Goal: Task Accomplishment & Management: Complete application form

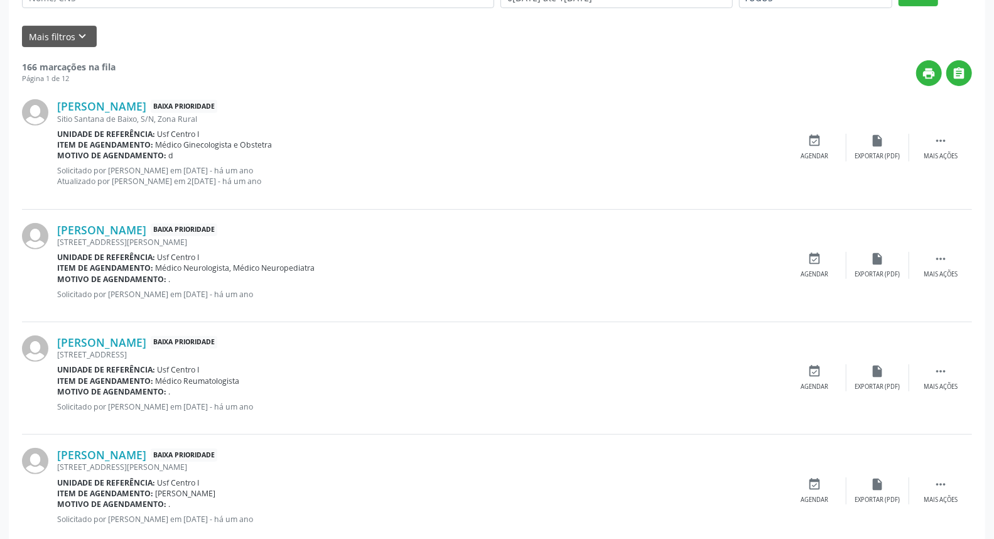
scroll to position [70, 0]
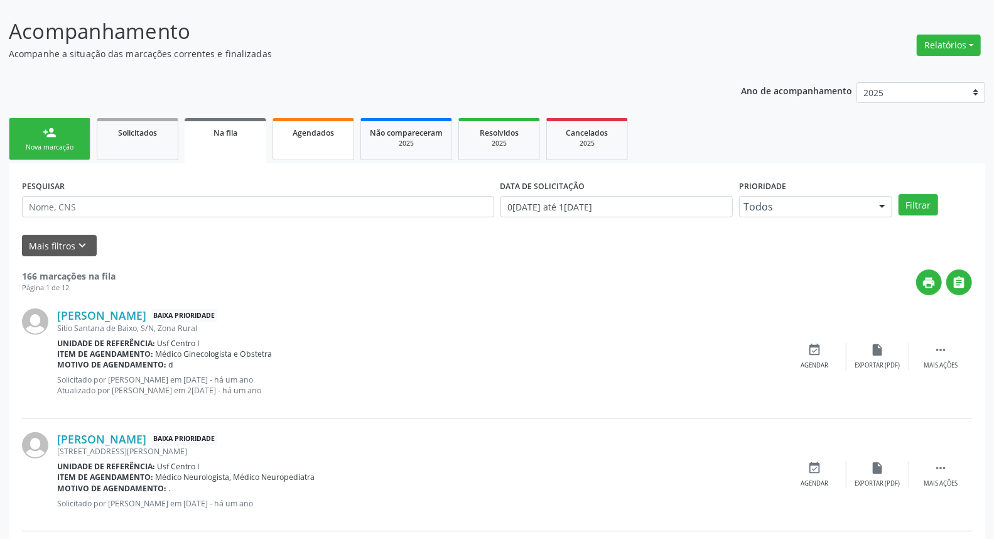
click at [334, 144] on link "Agendados" at bounding box center [314, 139] width 82 height 42
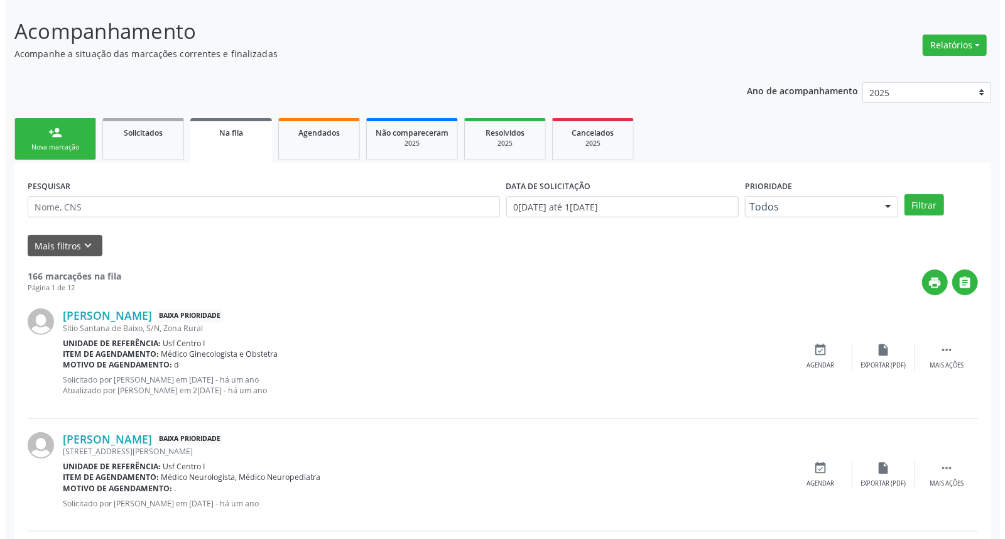
scroll to position [0, 0]
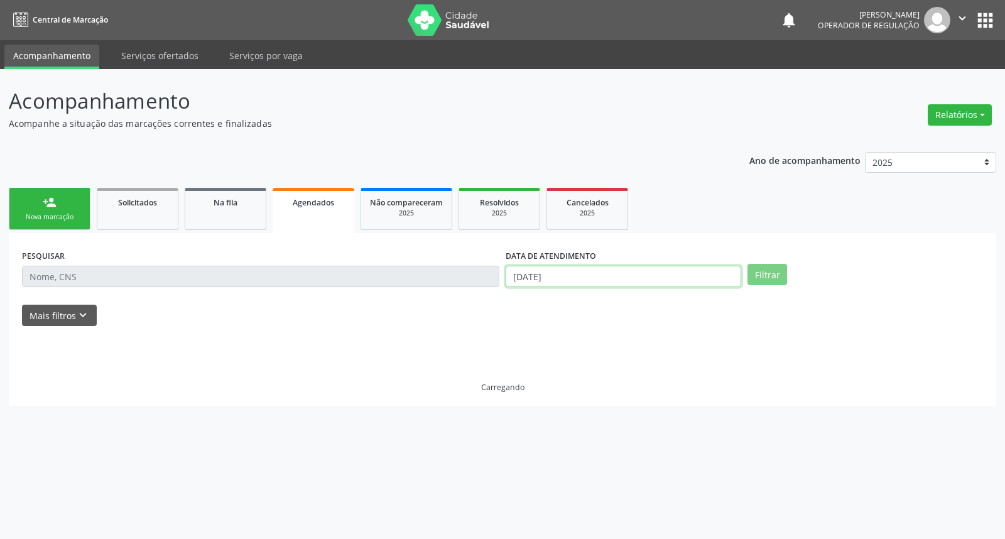
click at [639, 275] on input "[DATE]" at bounding box center [622, 276] width 235 height 21
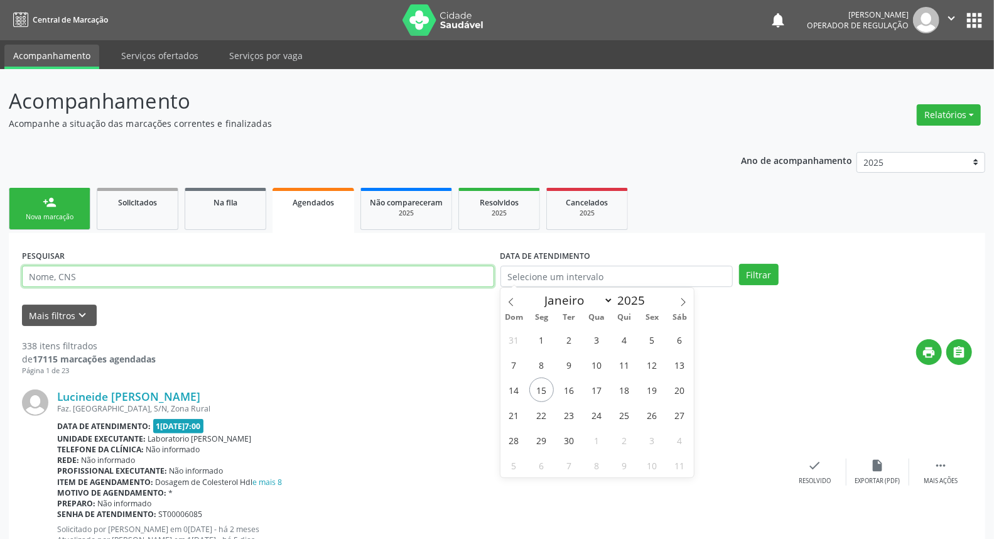
click at [258, 268] on input "text" at bounding box center [258, 276] width 472 height 21
click at [80, 274] on input "VANILDA DSA SIL" at bounding box center [258, 276] width 472 height 21
type input "VANILDA DA SIL"
click at [739, 264] on button "Filtrar" at bounding box center [759, 274] width 40 height 21
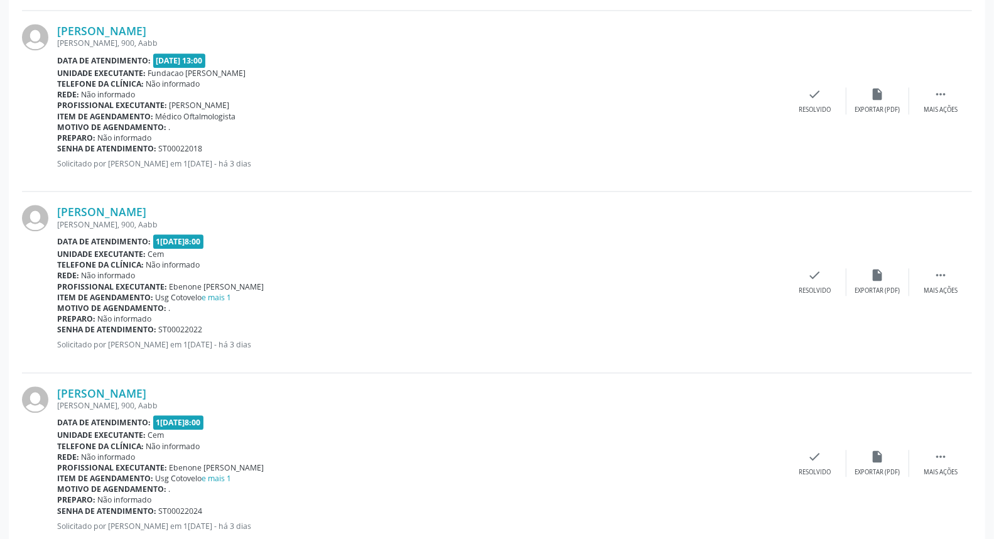
scroll to position [1849, 0]
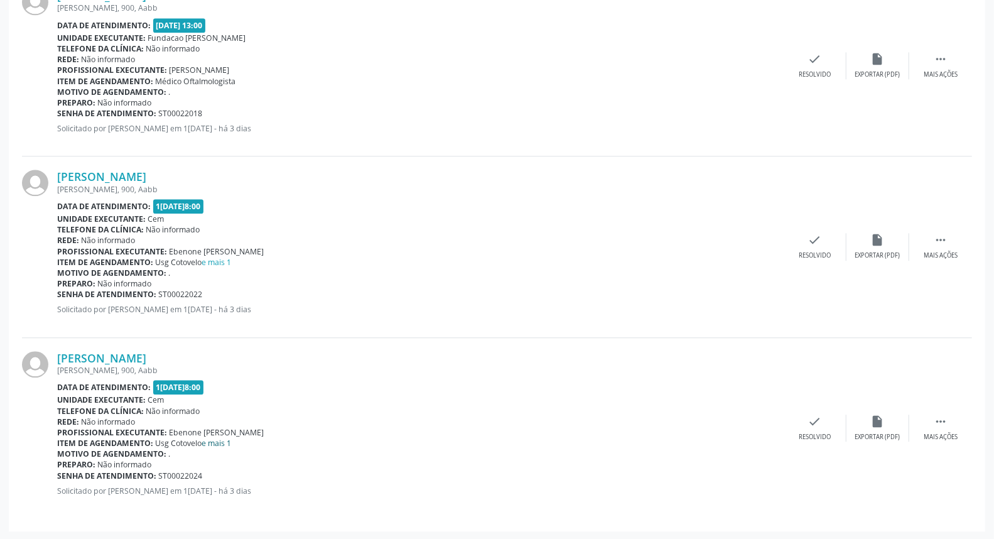
click at [220, 443] on link "e mais 1" at bounding box center [217, 443] width 30 height 11
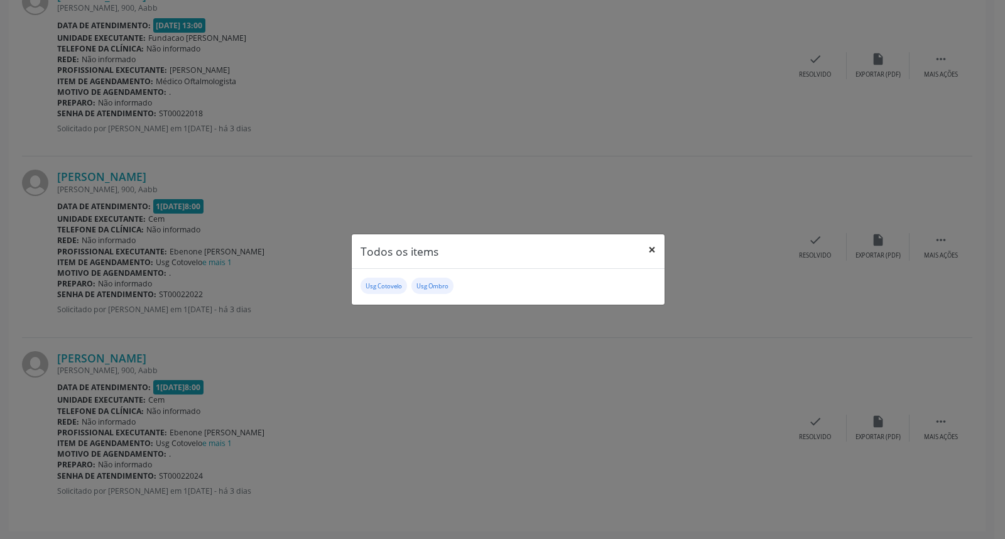
click at [651, 247] on button "×" at bounding box center [651, 249] width 25 height 31
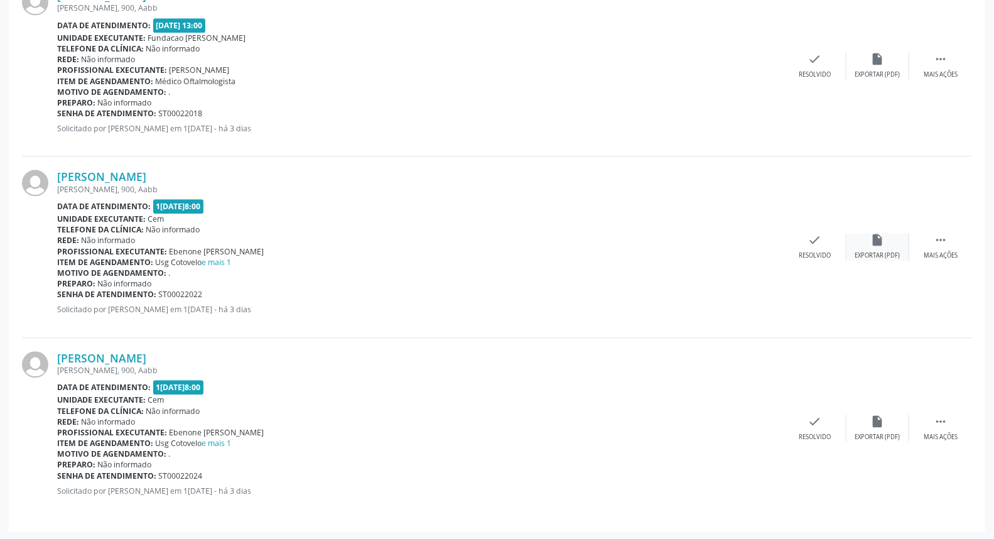
click at [886, 237] on div "insert_drive_file Exportar (PDF)" at bounding box center [877, 246] width 63 height 27
click at [929, 235] on div " Mais ações" at bounding box center [940, 246] width 63 height 27
click at [693, 227] on div "[PERSON_NAME] [PERSON_NAME], 900, Aabb Data de atendimento: [DATE] 08:00 Unidad…" at bounding box center [497, 246] width 950 height 181
click at [692, 231] on div "[PERSON_NAME] [PERSON_NAME], 900, Aabb Data de atendimento: [DATE] 08:00 Unidad…" at bounding box center [497, 246] width 950 height 181
click at [691, 235] on icon "print" at bounding box center [690, 240] width 14 height 14
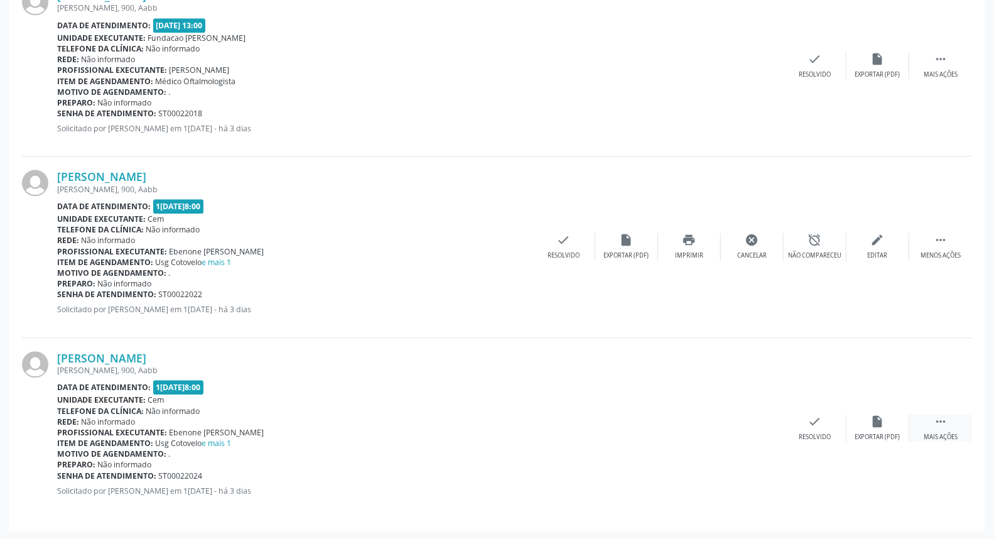
click at [929, 421] on div " Mais ações" at bounding box center [940, 427] width 63 height 27
click at [675, 418] on div "print Imprimir" at bounding box center [689, 427] width 63 height 27
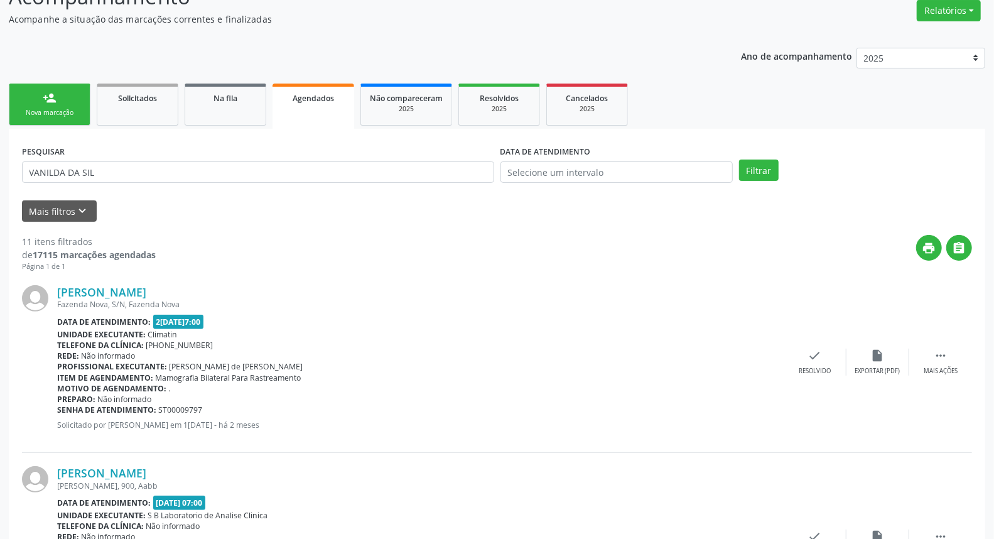
scroll to position [0, 0]
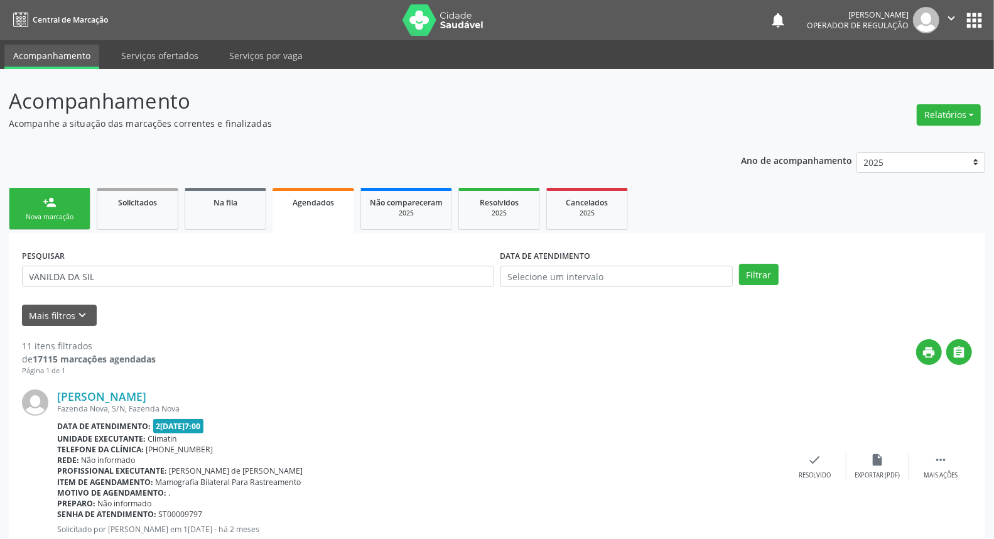
click at [43, 205] on div "person_add" at bounding box center [50, 202] width 14 height 14
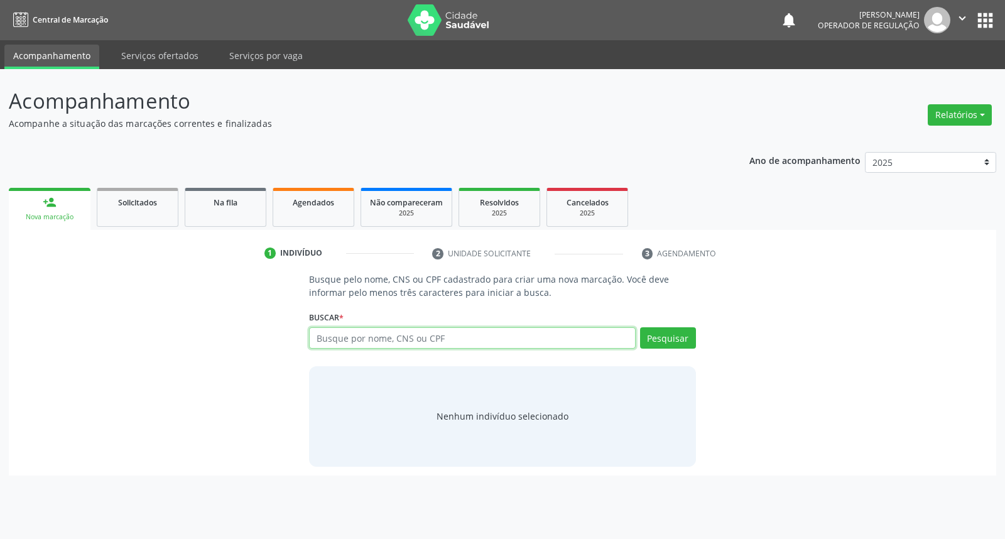
click at [524, 342] on input "text" at bounding box center [472, 337] width 326 height 21
type input "74730894472"
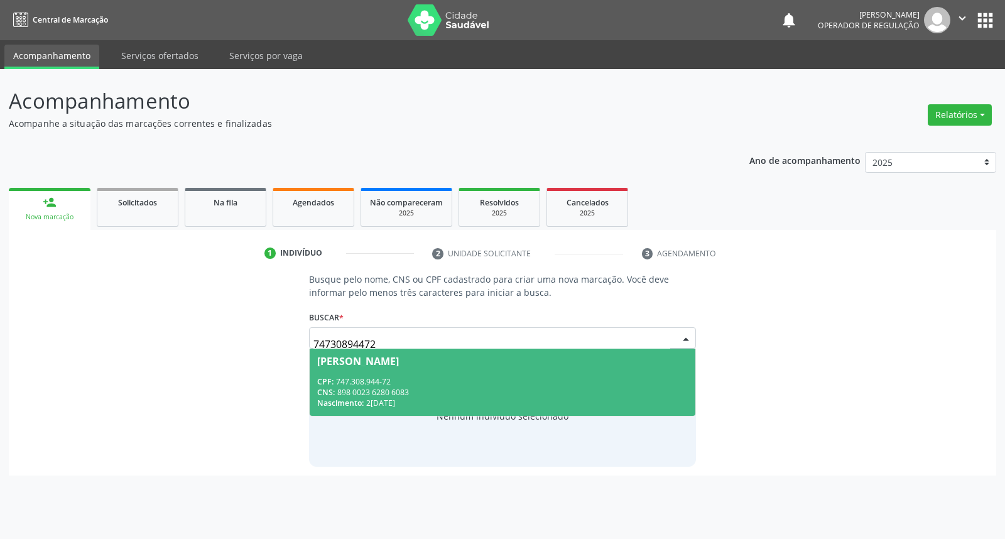
click at [459, 369] on span "[PERSON_NAME] CPF: 747.308.944-72 CNS: 898 0023 6280 6083 Nascimento: 2[DATE]" at bounding box center [502, 382] width 385 height 67
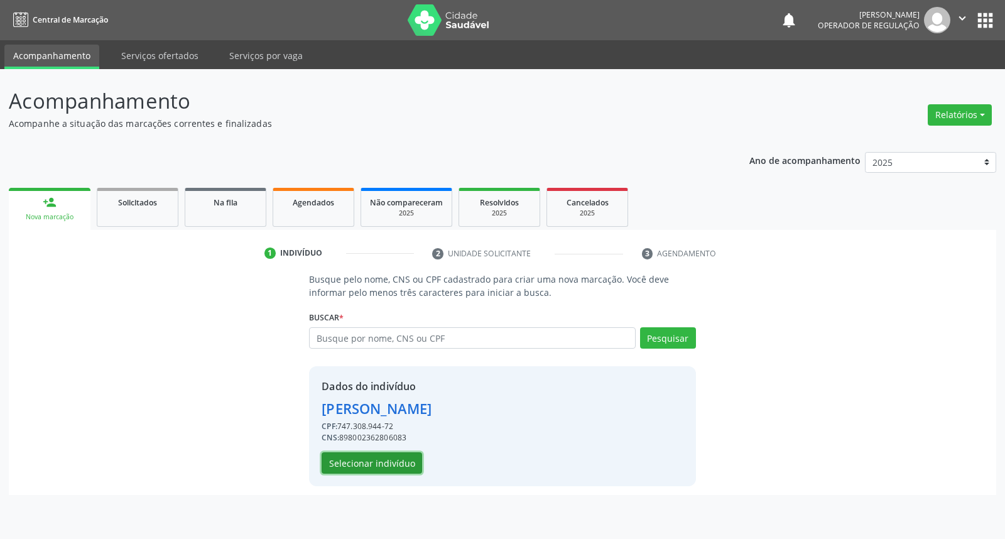
click at [367, 460] on button "Selecionar indivíduo" at bounding box center [372, 462] width 100 height 21
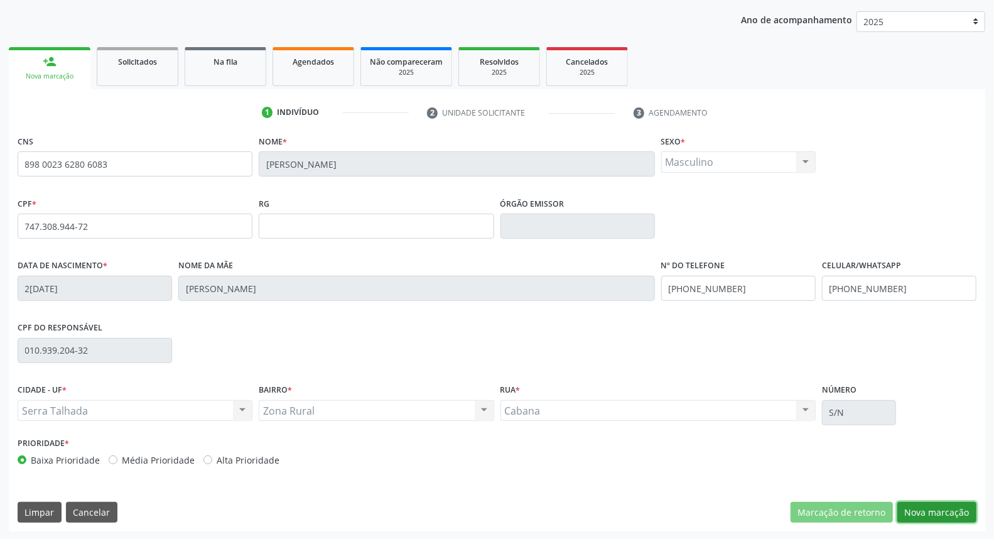
click at [946, 510] on button "Nova marcação" at bounding box center [936, 512] width 79 height 21
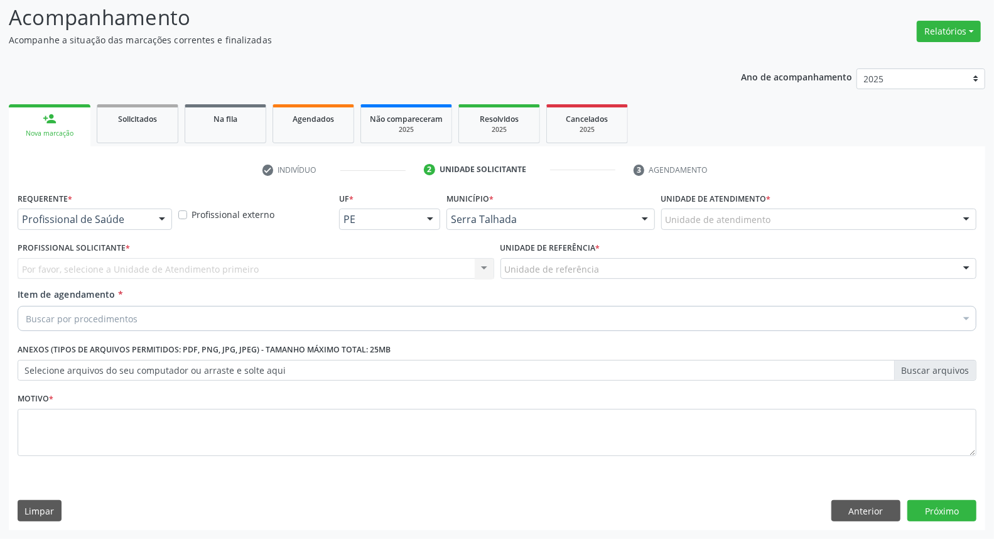
scroll to position [83, 0]
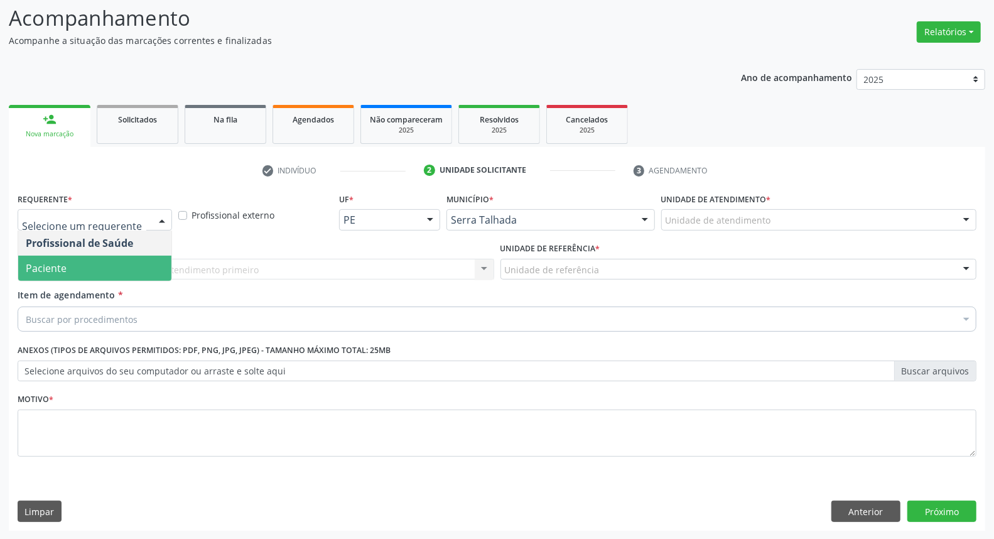
click at [112, 267] on span "Paciente" at bounding box center [94, 268] width 153 height 25
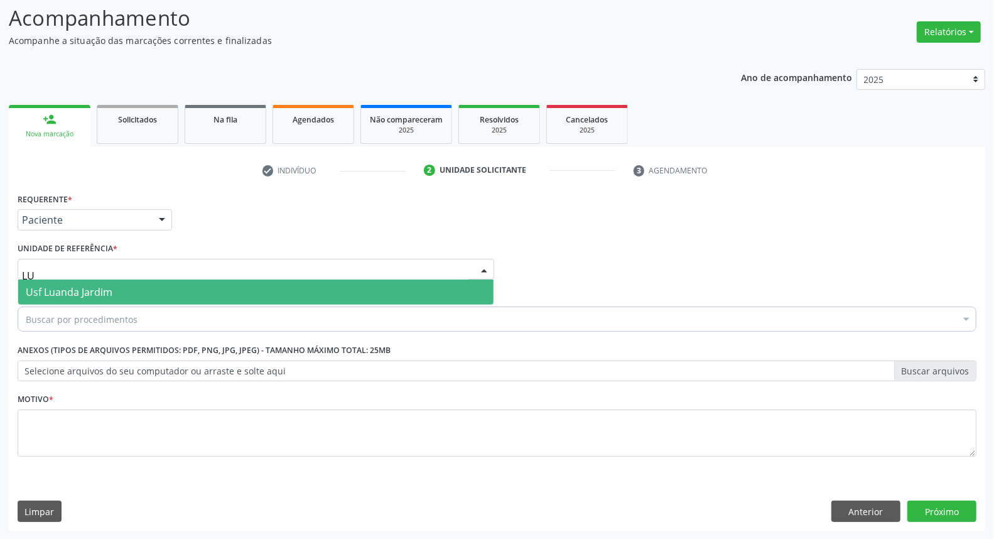
type input "LUA"
click at [121, 289] on span "Usf Luanda Jardim" at bounding box center [255, 291] width 475 height 25
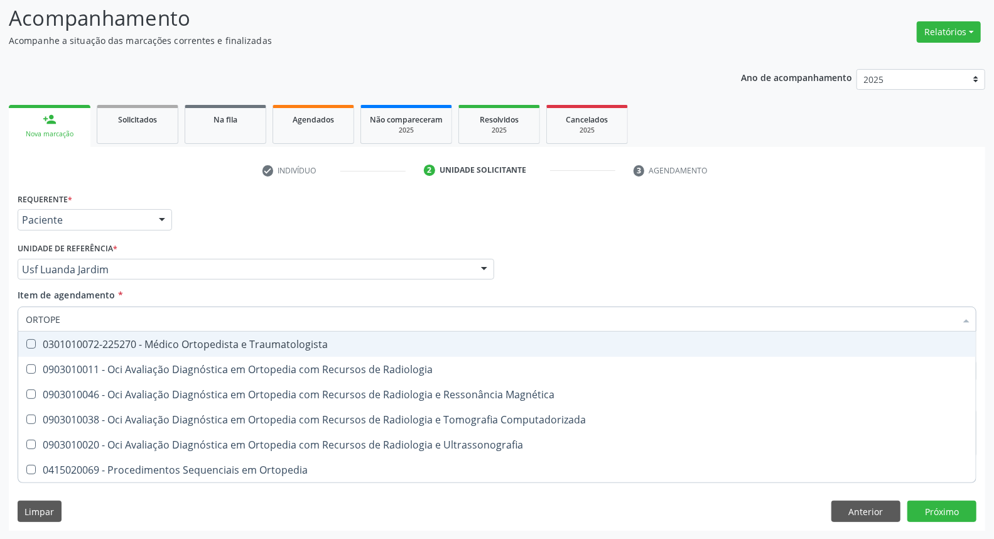
type input "ORTOPED"
click at [97, 340] on div "0301010072-225270 - Médico Ortopedista e Traumatologista" at bounding box center [497, 344] width 943 height 10
checkbox Traumatologista "true"
click at [0, 375] on div "Acompanhamento Acompanhe a situação das marcações correntes e finalizadas Relat…" at bounding box center [497, 262] width 994 height 553
checkbox Radiologia "true"
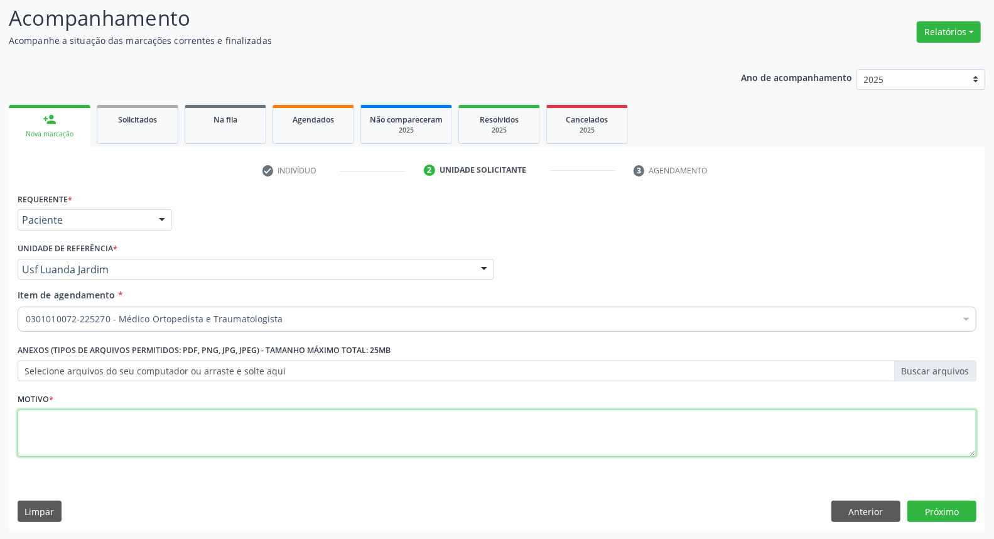
drag, startPoint x: 104, startPoint y: 424, endPoint x: 95, endPoint y: 428, distance: 9.3
click at [103, 426] on textarea at bounding box center [497, 433] width 959 height 48
type textarea "."
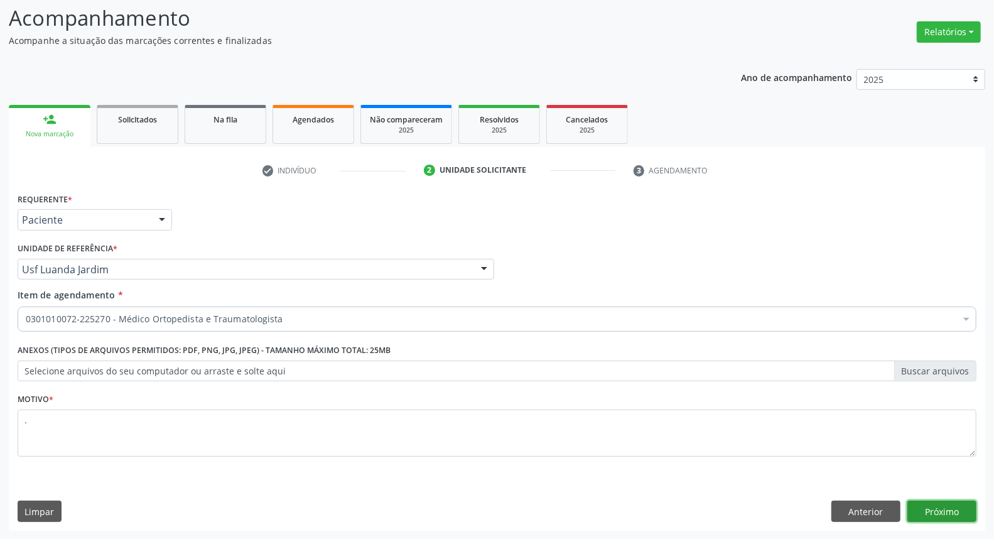
click at [931, 514] on button "Próximo" at bounding box center [941, 510] width 69 height 21
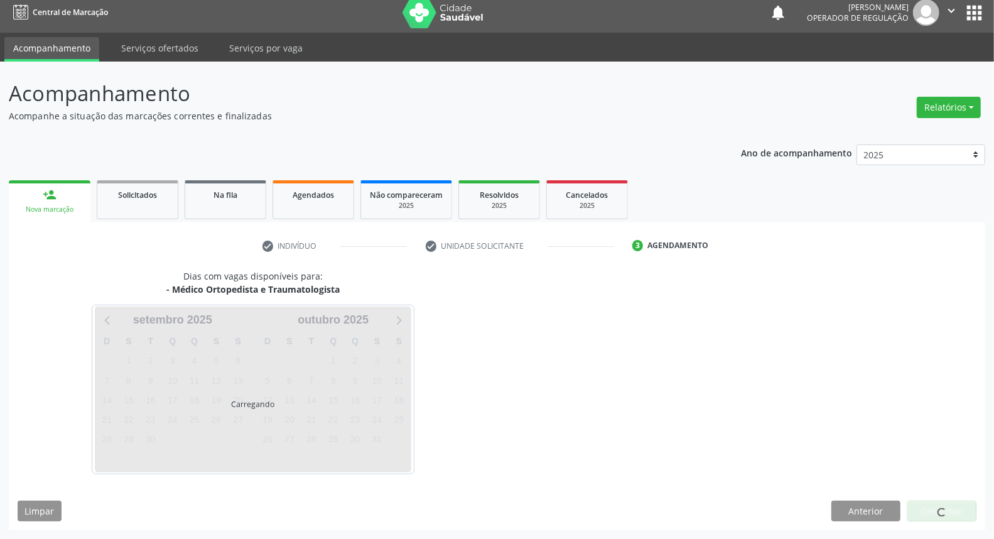
scroll to position [7, 0]
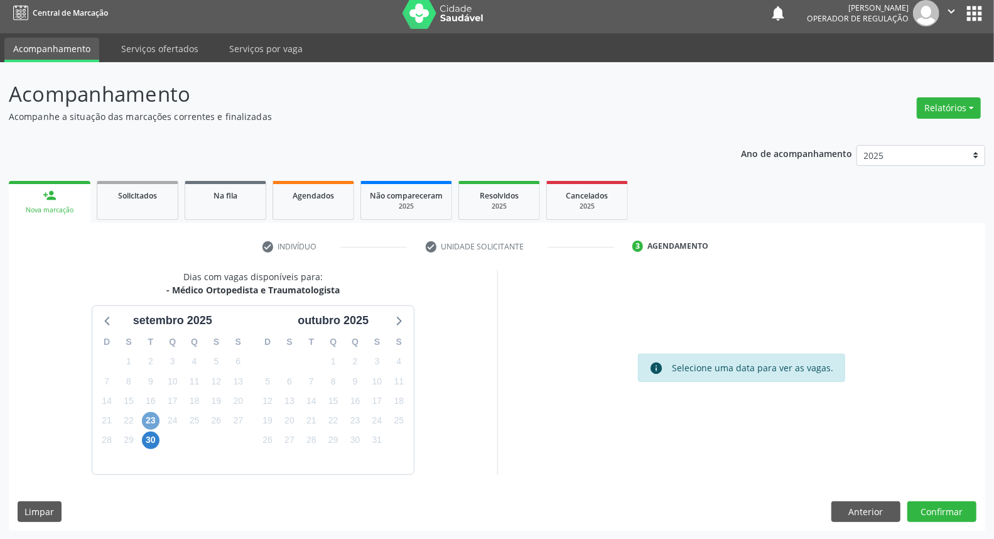
click at [153, 423] on span "23" at bounding box center [151, 421] width 18 height 18
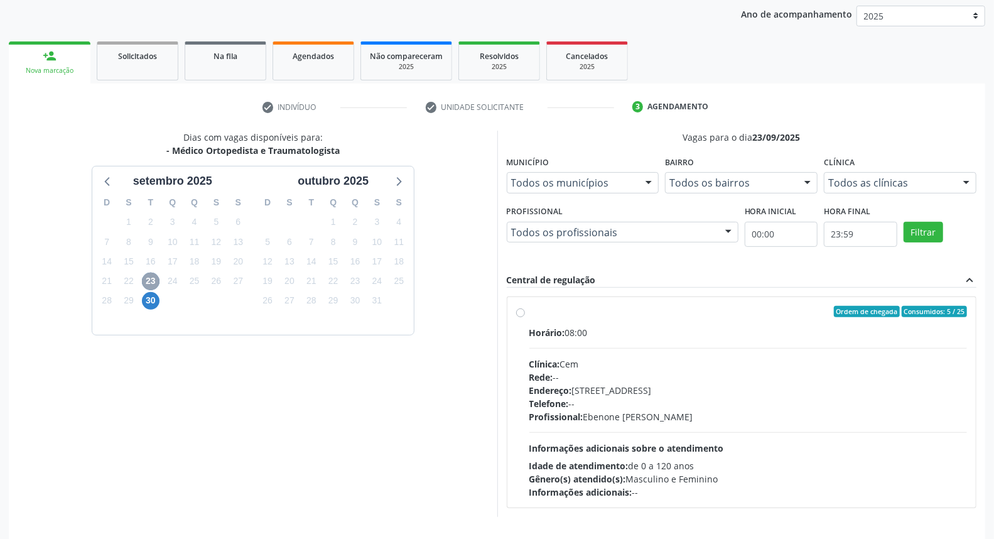
scroll to position [188, 0]
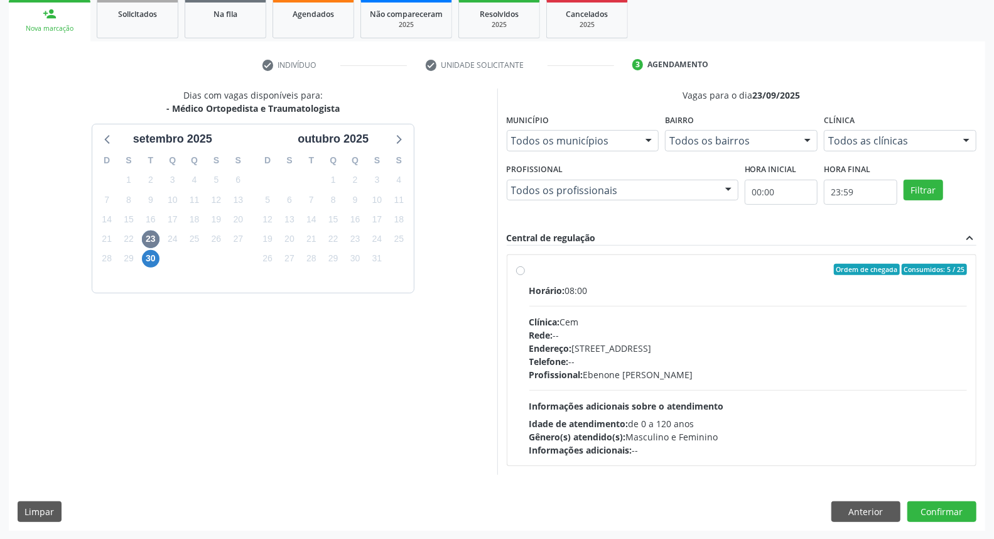
click at [634, 276] on label "Ordem de chegada Consumidos: 5 / 25 Horário: 08:00 Clínica: Cem Rede: -- Endere…" at bounding box center [748, 360] width 438 height 193
click at [525, 275] on input "Ordem de chegada Consumidos: 5 / 25 Horário: 08:00 Clínica: Cem Rede: -- Endere…" at bounding box center [520, 269] width 9 height 11
radio input "true"
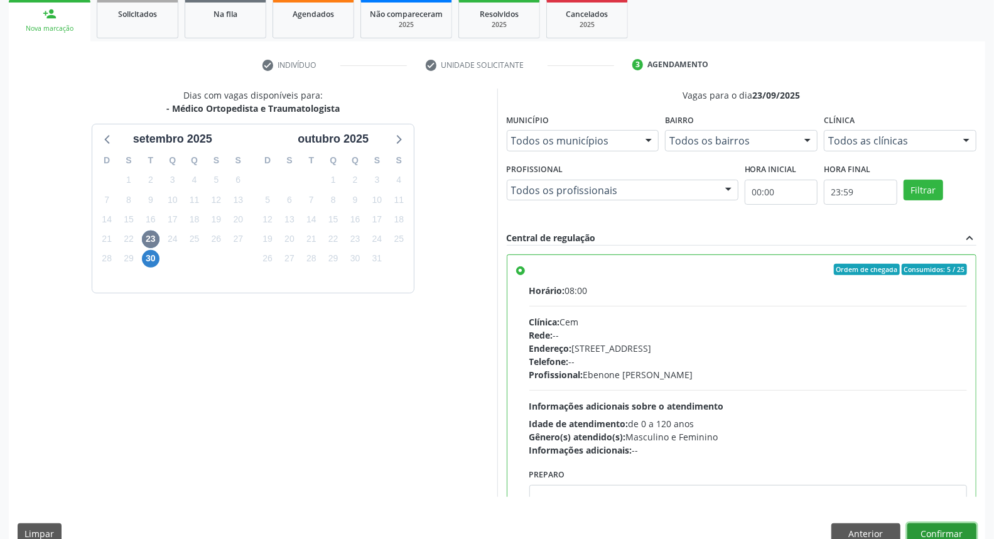
click at [942, 530] on button "Confirmar" at bounding box center [941, 533] width 69 height 21
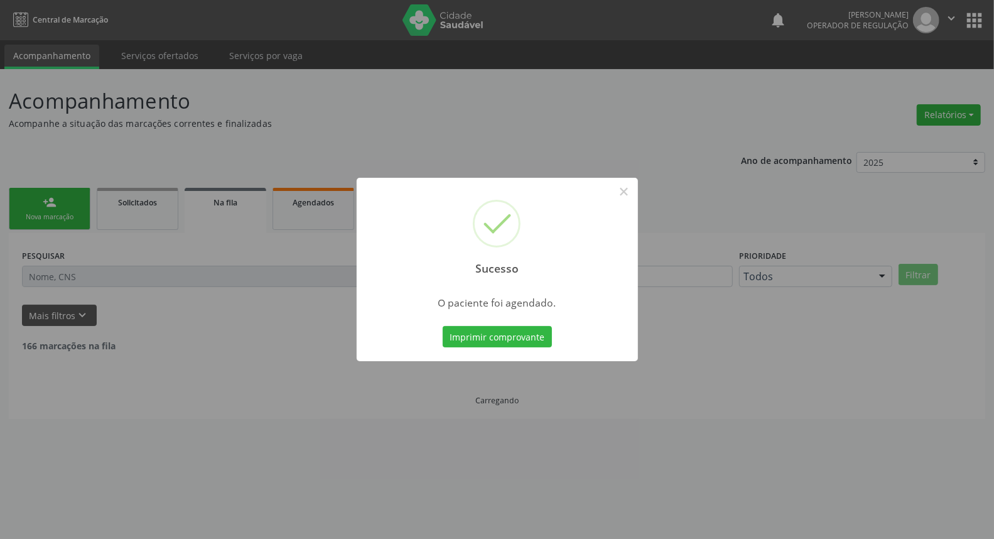
scroll to position [0, 0]
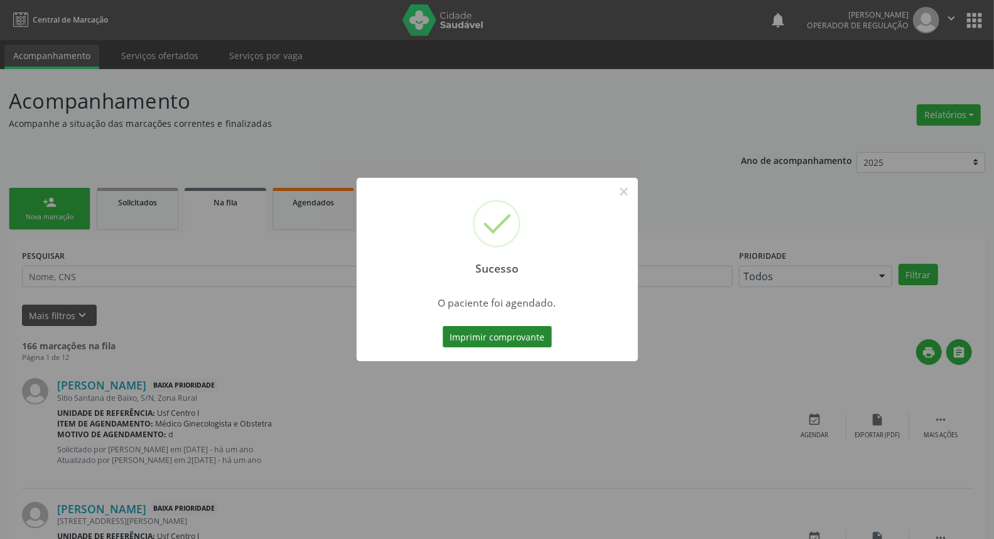
click at [487, 343] on button "Imprimir comprovante" at bounding box center [497, 336] width 109 height 21
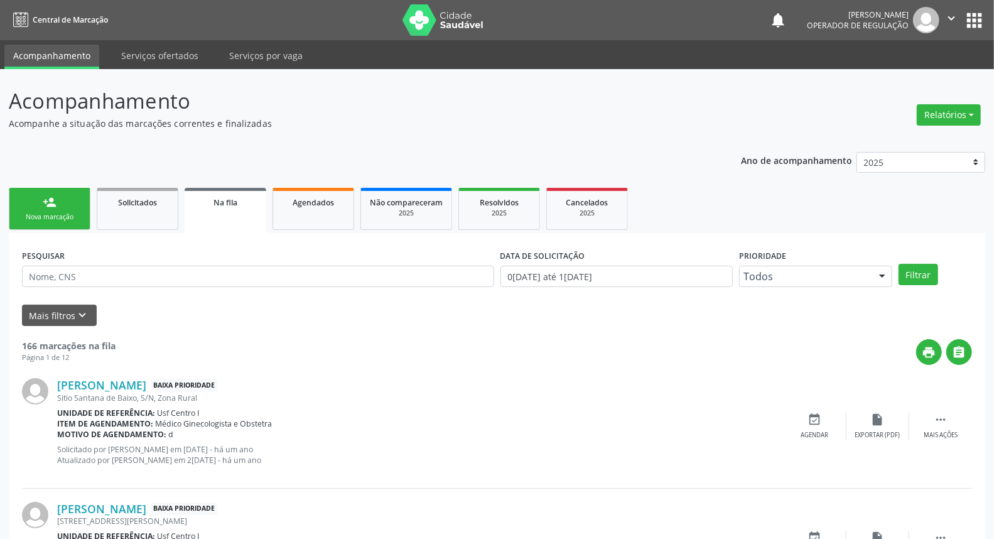
click at [77, 210] on link "person_add Nova marcação" at bounding box center [50, 209] width 82 height 42
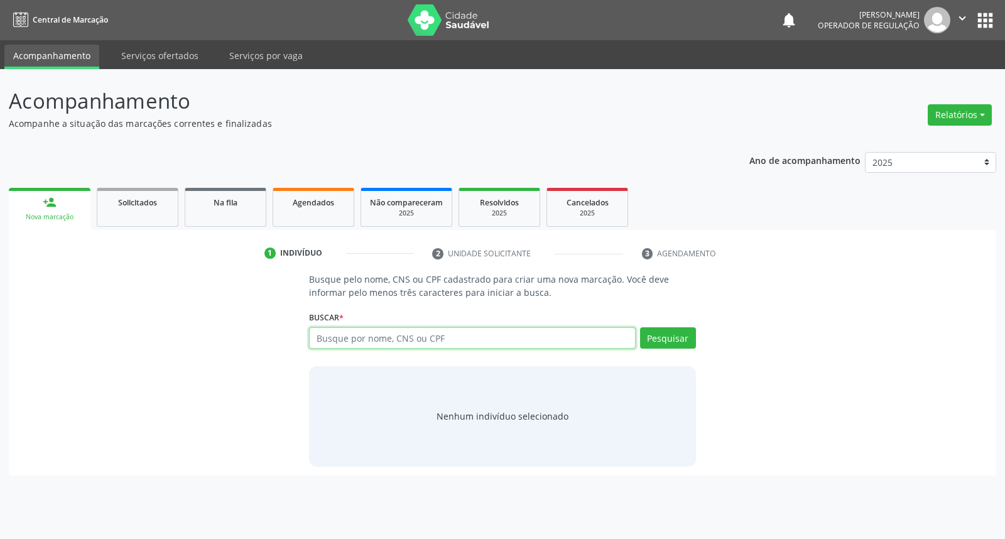
click at [423, 337] on input "text" at bounding box center [472, 337] width 326 height 21
type input "84408022420"
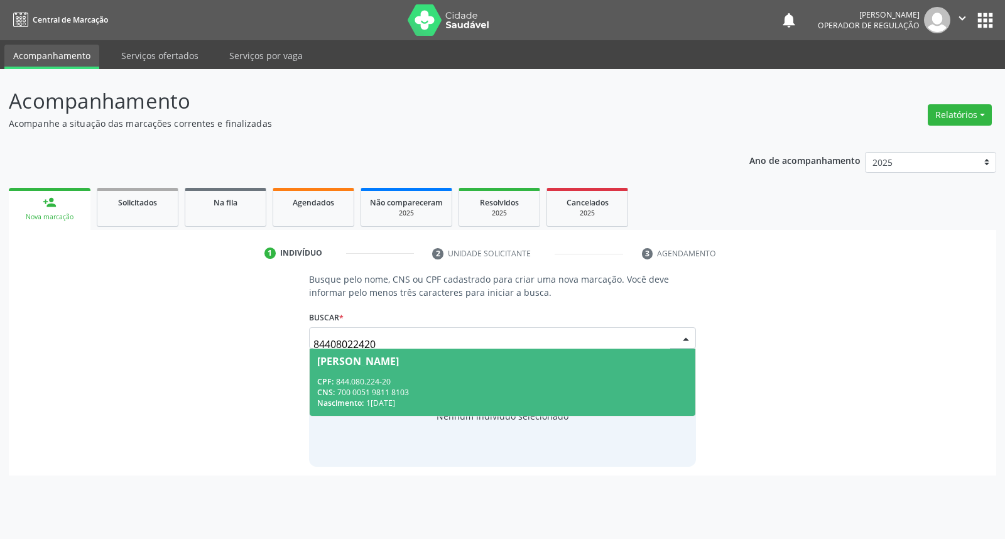
click at [504, 392] on div "CNS: 700 0051 9811 8103" at bounding box center [502, 392] width 370 height 11
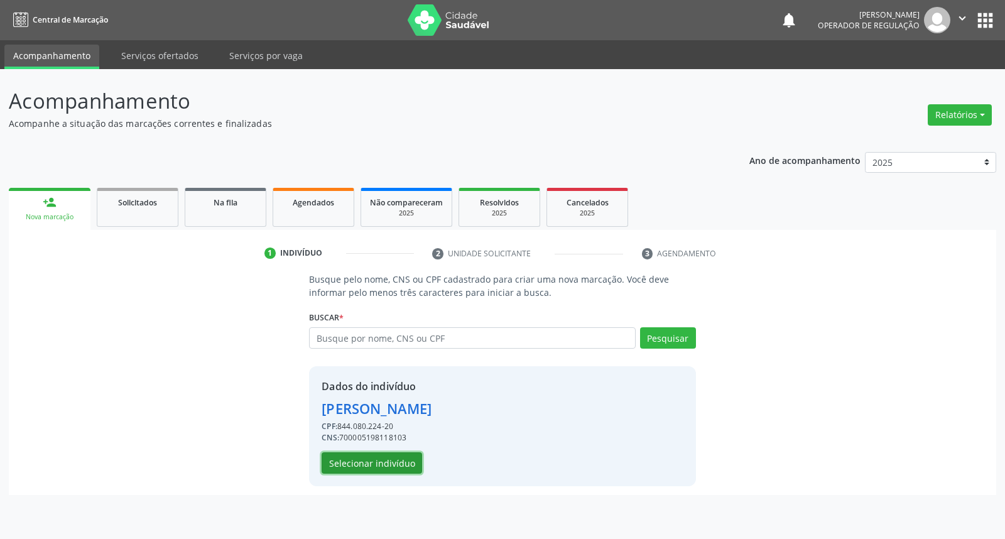
click at [330, 468] on button "Selecionar indivíduo" at bounding box center [372, 462] width 100 height 21
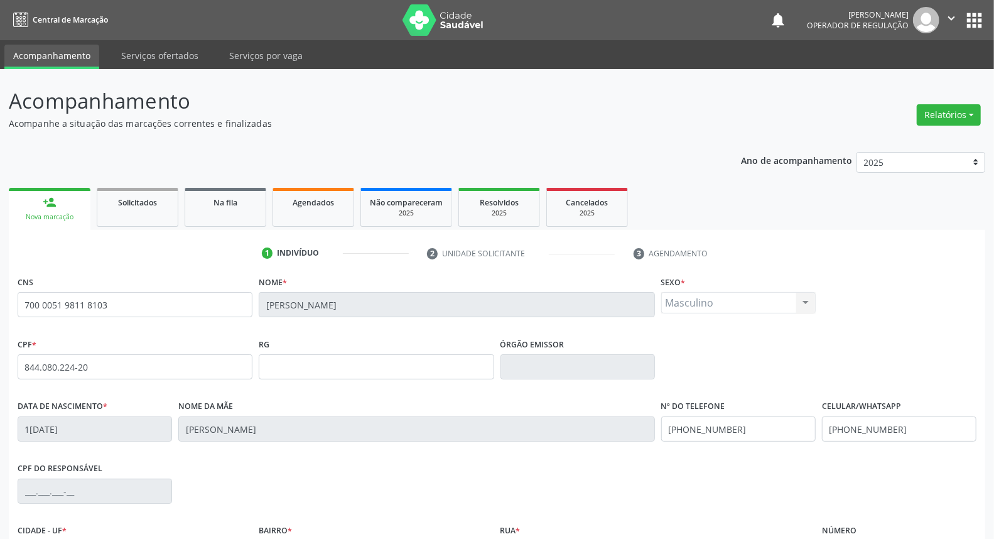
scroll to position [141, 0]
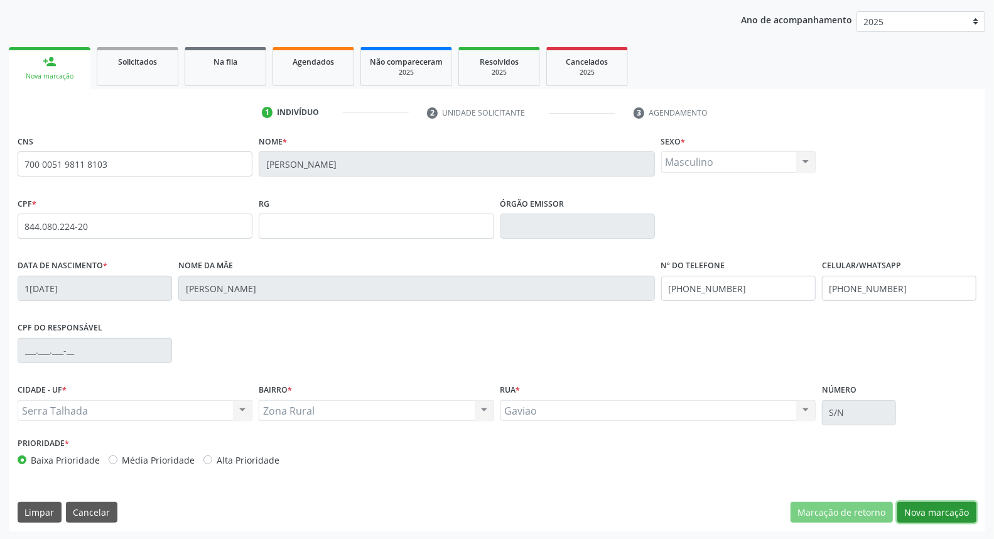
click at [932, 507] on button "Nova marcação" at bounding box center [936, 512] width 79 height 21
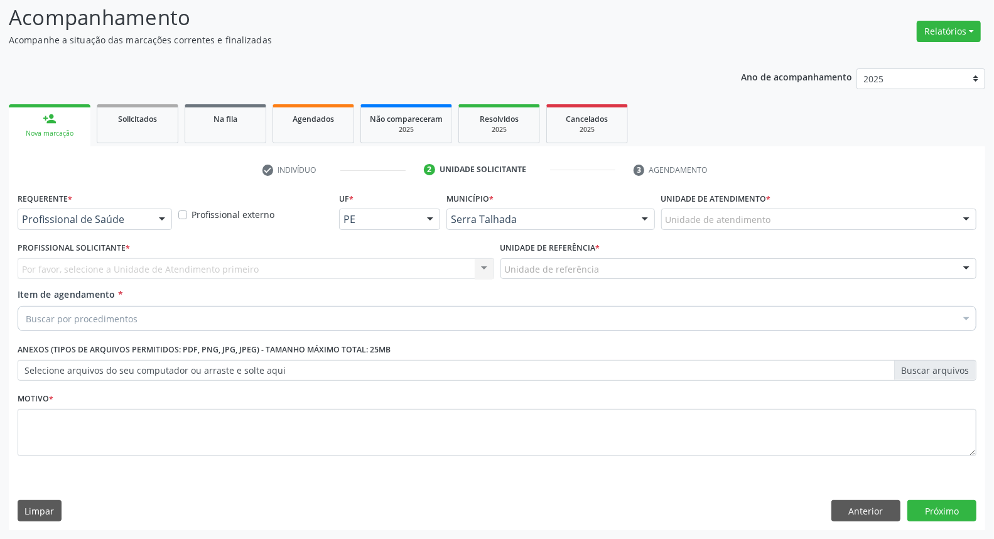
scroll to position [83, 0]
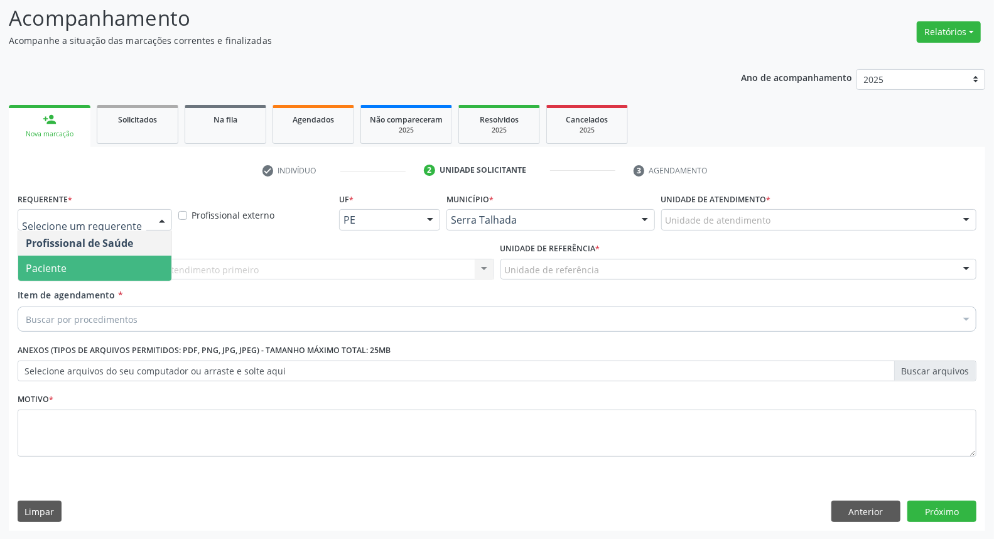
click at [101, 261] on span "Paciente" at bounding box center [94, 268] width 153 height 25
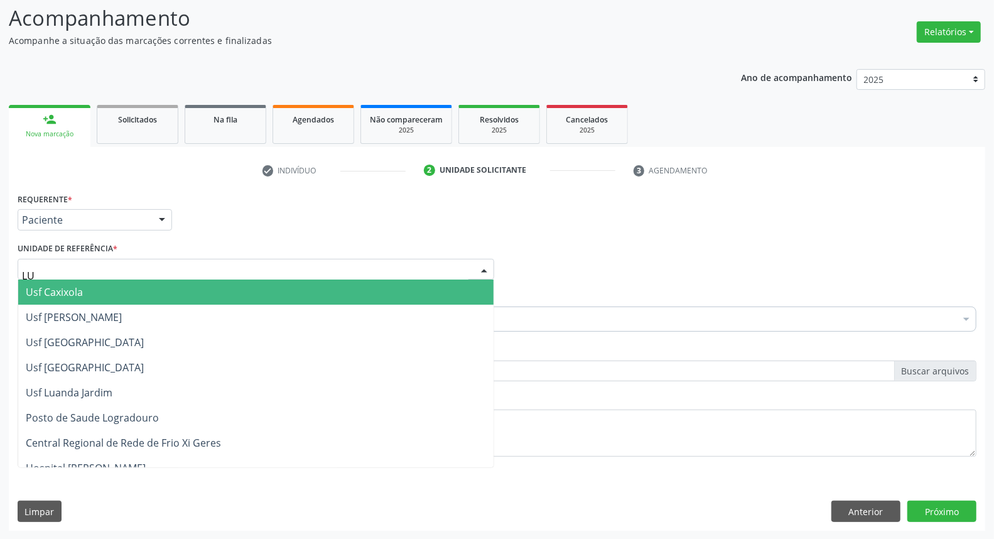
type input "LUA"
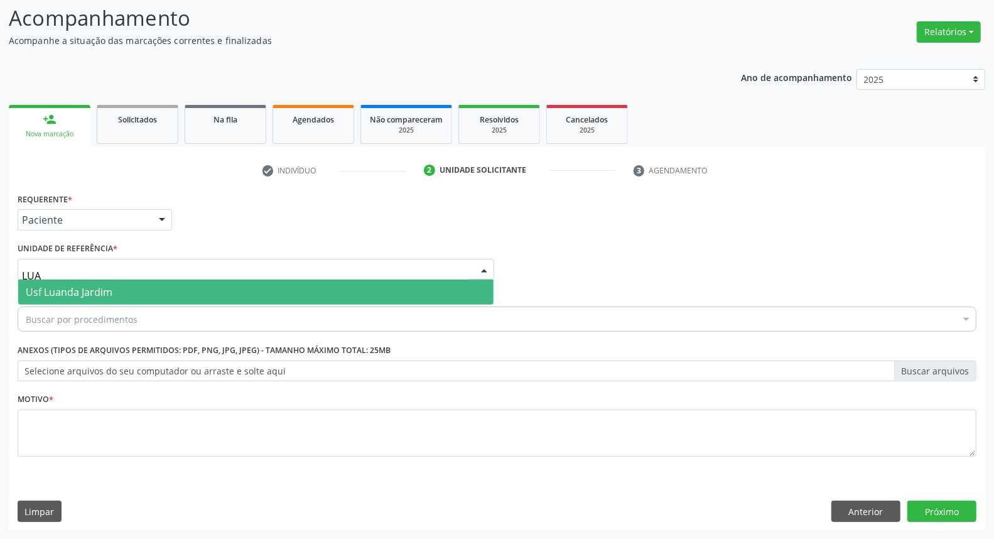
click at [99, 296] on span "Usf Luanda Jardim" at bounding box center [69, 292] width 87 height 14
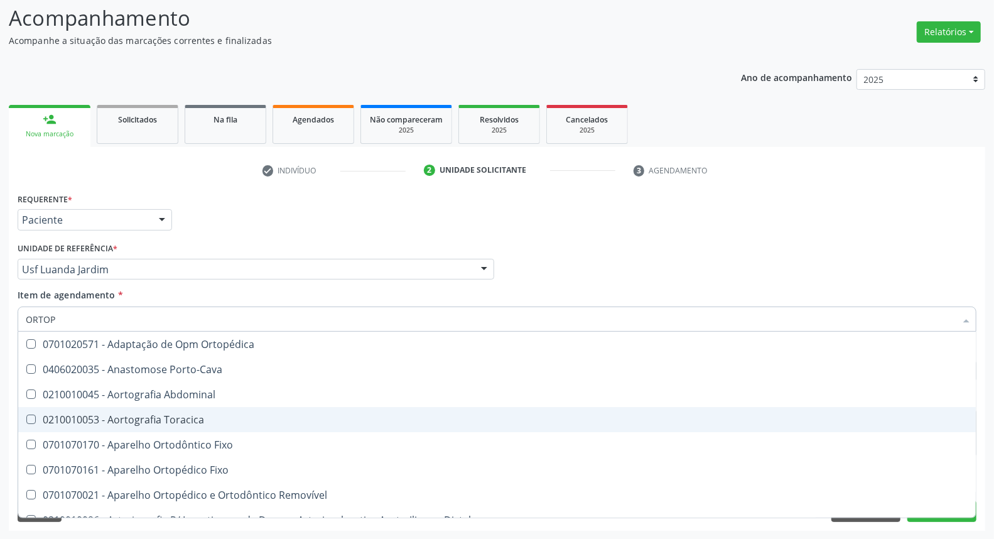
type input "ORTOPE"
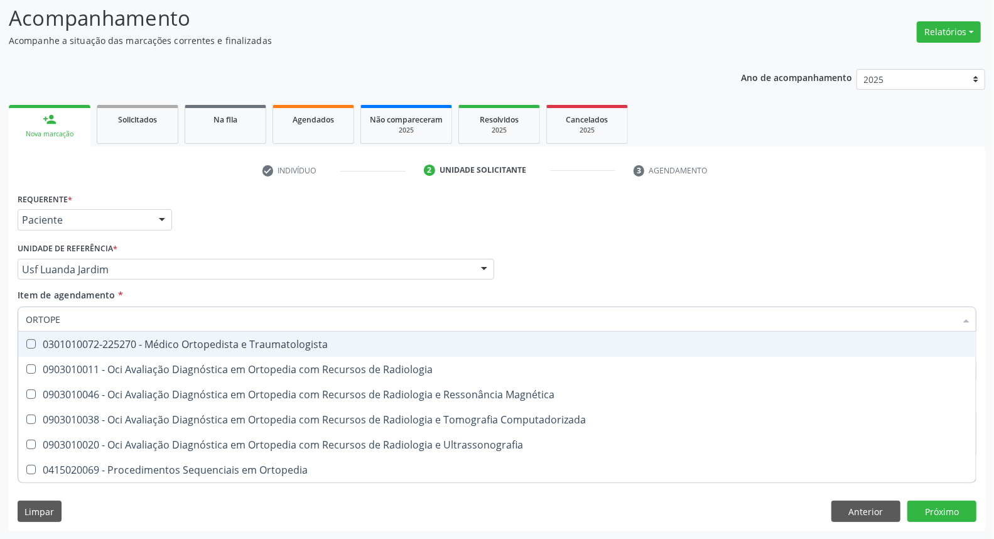
click at [139, 343] on div "0301010072-225270 - Médico Ortopedista e Traumatologista" at bounding box center [497, 344] width 943 height 10
checkbox Traumatologista "true"
click at [0, 352] on div "Acompanhamento Acompanhe a situação das marcações correntes e finalizadas Relat…" at bounding box center [497, 262] width 994 height 553
checkbox Radiologia "true"
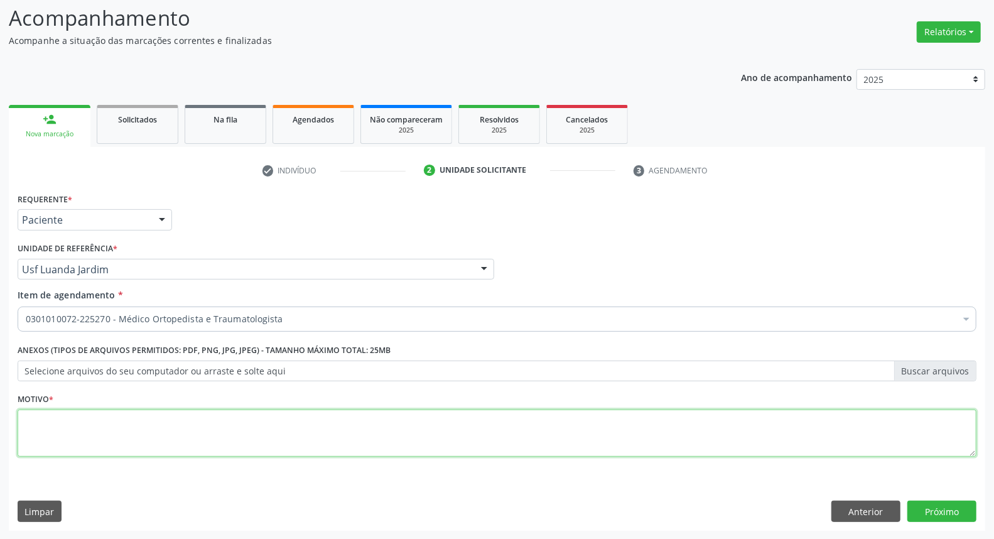
click at [46, 427] on textarea at bounding box center [497, 433] width 959 height 48
type textarea "."
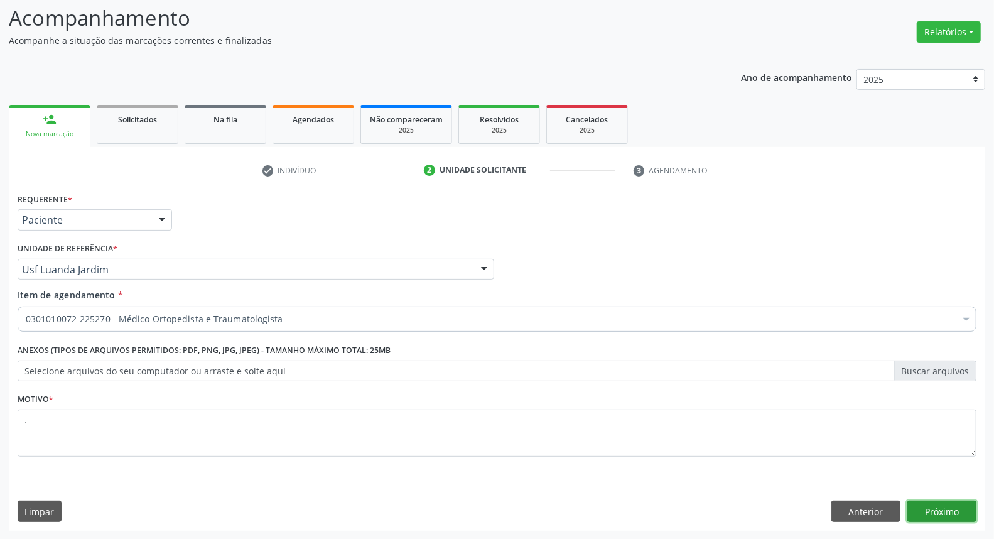
click at [924, 507] on button "Próximo" at bounding box center [941, 510] width 69 height 21
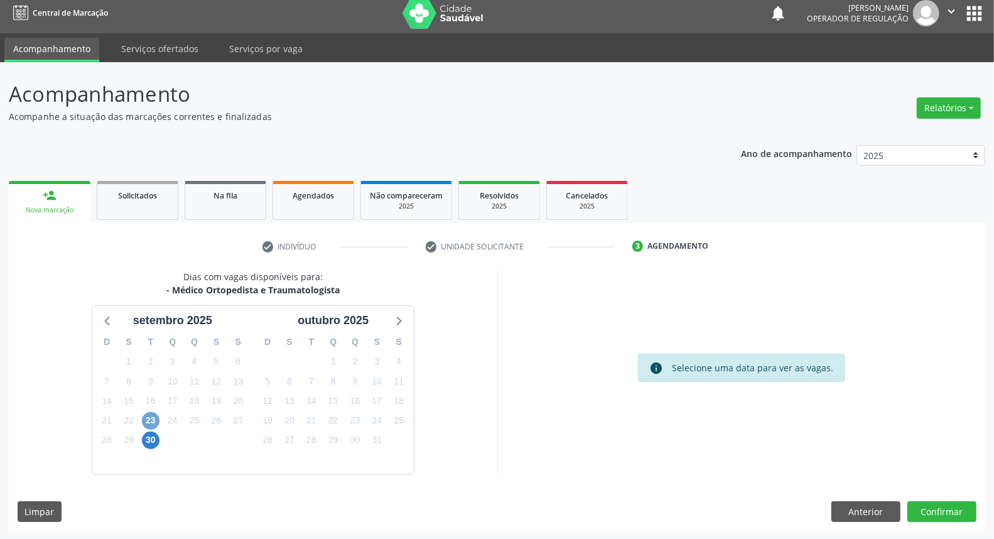
click at [145, 416] on span "23" at bounding box center [151, 421] width 18 height 18
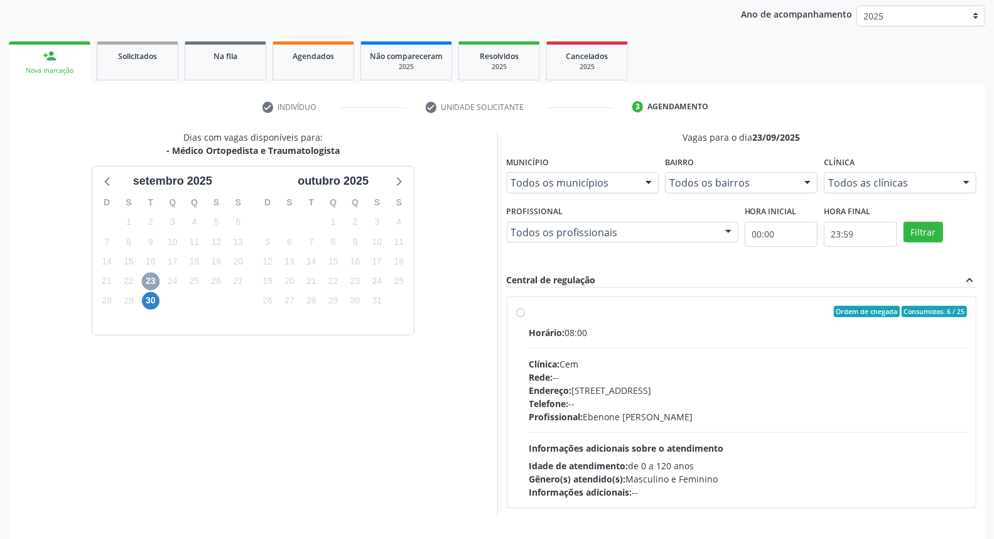
scroll to position [188, 0]
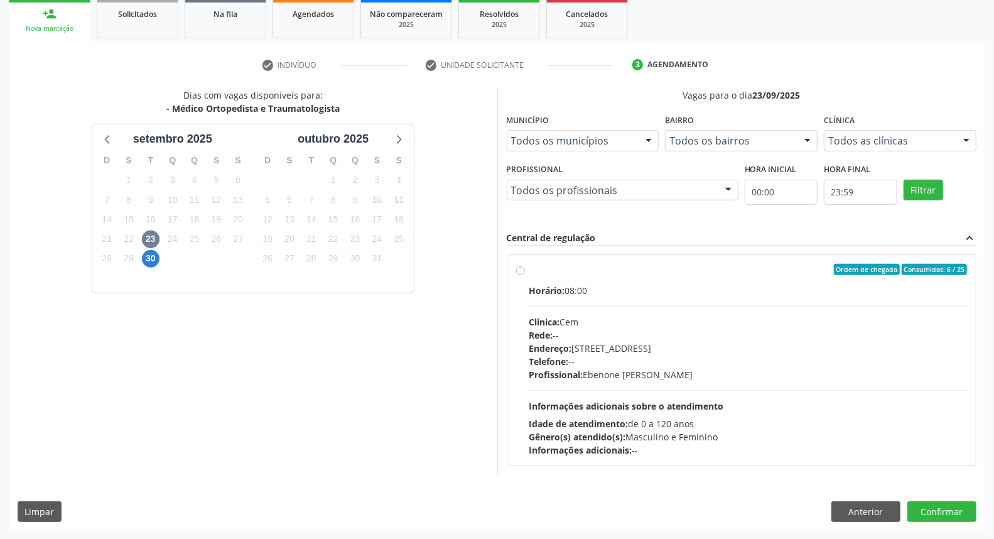
drag, startPoint x: 673, startPoint y: 278, endPoint x: 733, endPoint y: 251, distance: 65.8
click at [674, 275] on label "Ordem de chegada Consumidos: 6 / 25 Horário: 08:00 Clínica: Cem Rede: -- Endere…" at bounding box center [748, 360] width 438 height 193
click at [525, 275] on input "Ordem de chegada Consumidos: 6 / 25 Horário: 08:00 Clínica: Cem Rede: -- Endere…" at bounding box center [520, 269] width 9 height 11
radio input "true"
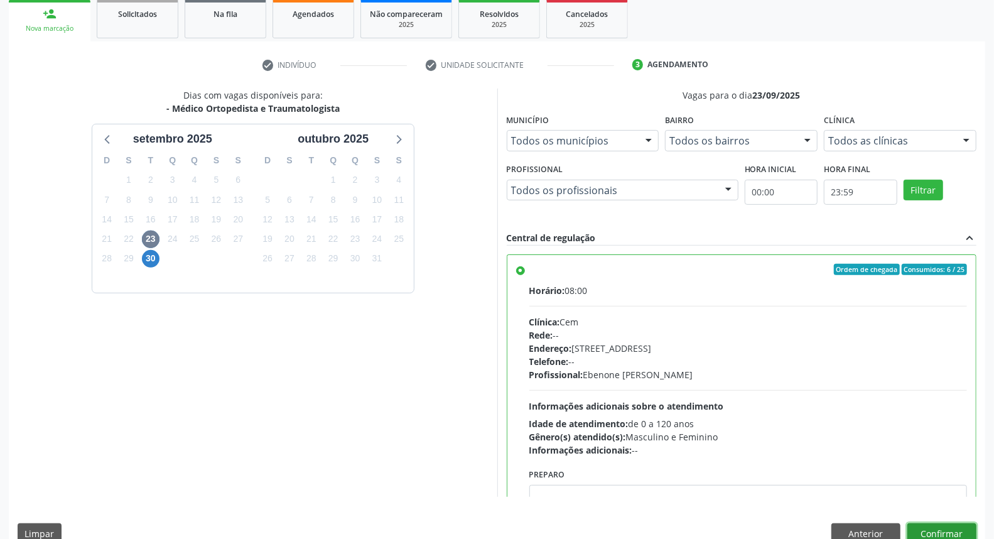
click at [930, 529] on button "Confirmar" at bounding box center [941, 533] width 69 height 21
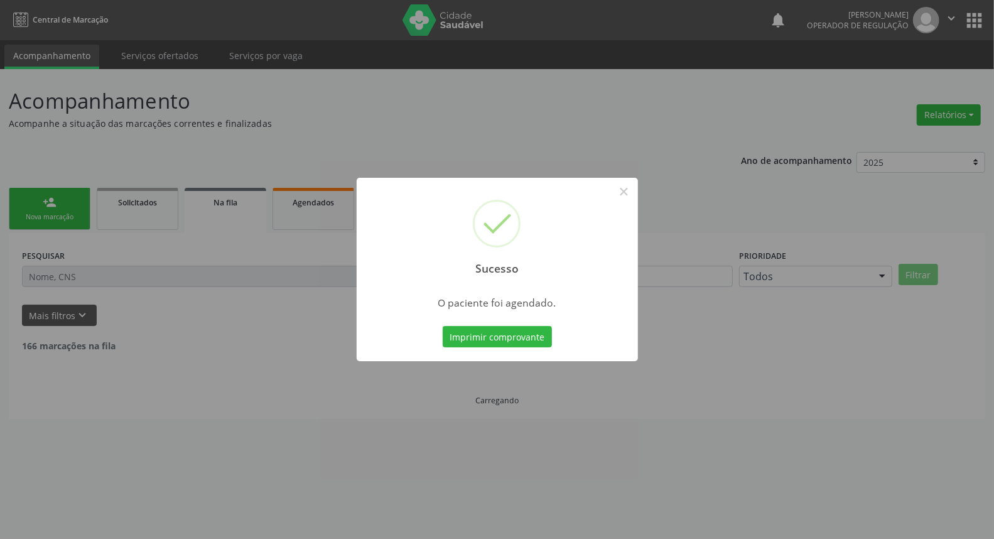
scroll to position [0, 0]
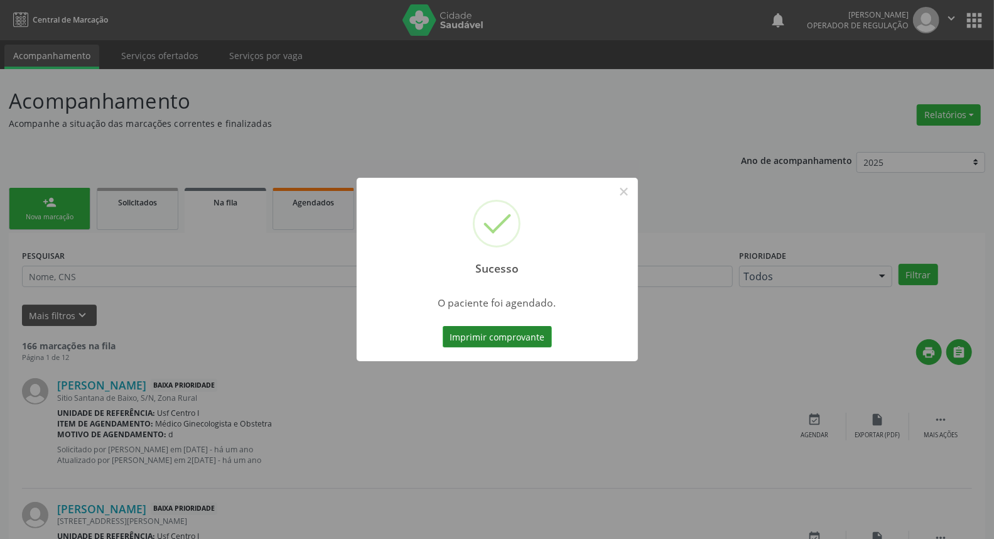
click at [479, 338] on button "Imprimir comprovante" at bounding box center [497, 336] width 109 height 21
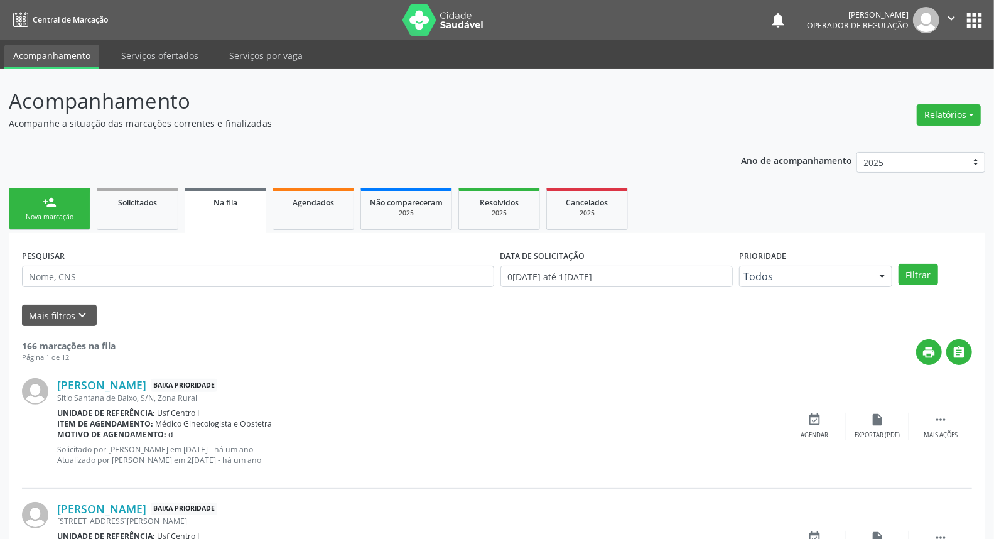
click at [54, 201] on div "person_add" at bounding box center [50, 202] width 14 height 14
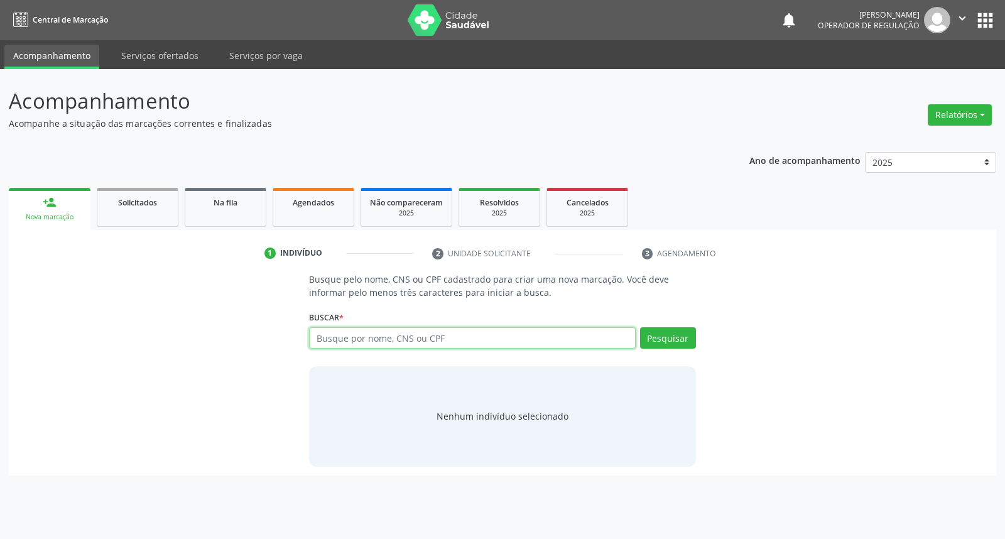
click at [457, 346] on input "text" at bounding box center [472, 337] width 326 height 21
type input "74934864415"
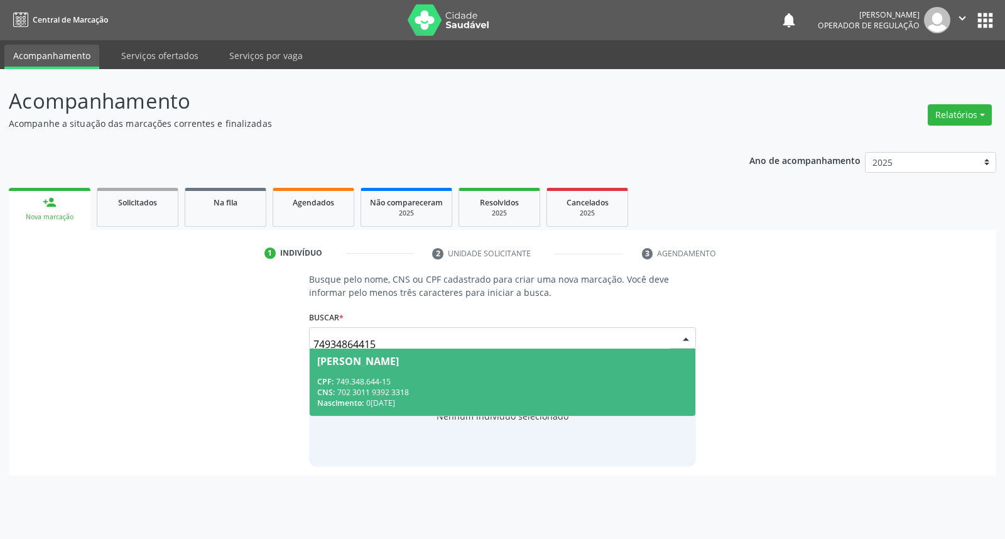
click at [424, 378] on div "CPF: 749.348.644-15" at bounding box center [502, 381] width 370 height 11
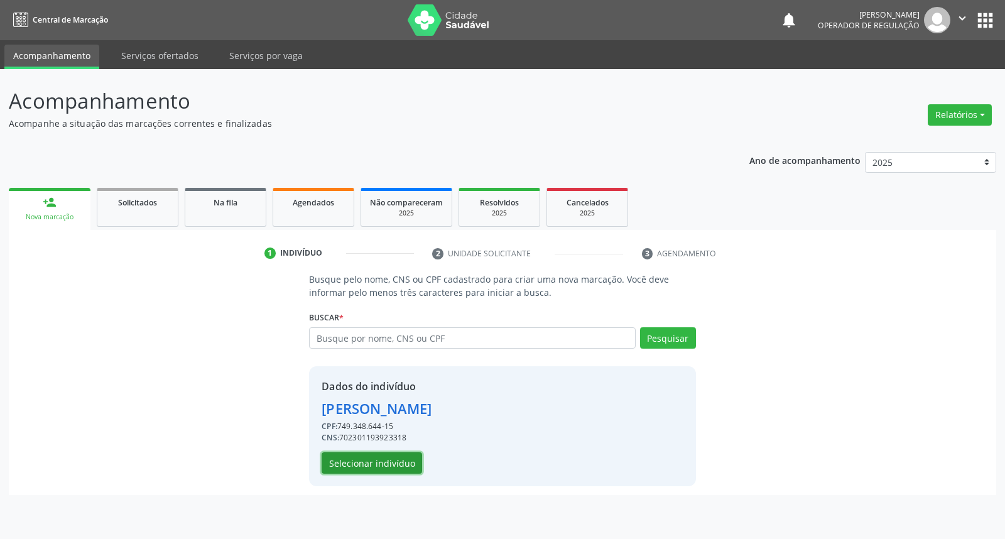
click at [381, 467] on button "Selecionar indivíduo" at bounding box center [372, 462] width 100 height 21
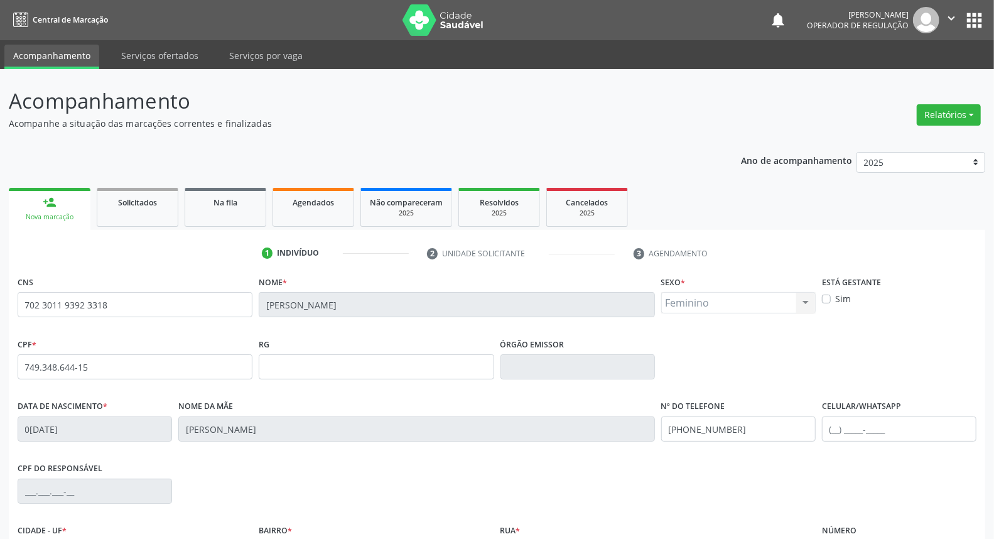
scroll to position [141, 0]
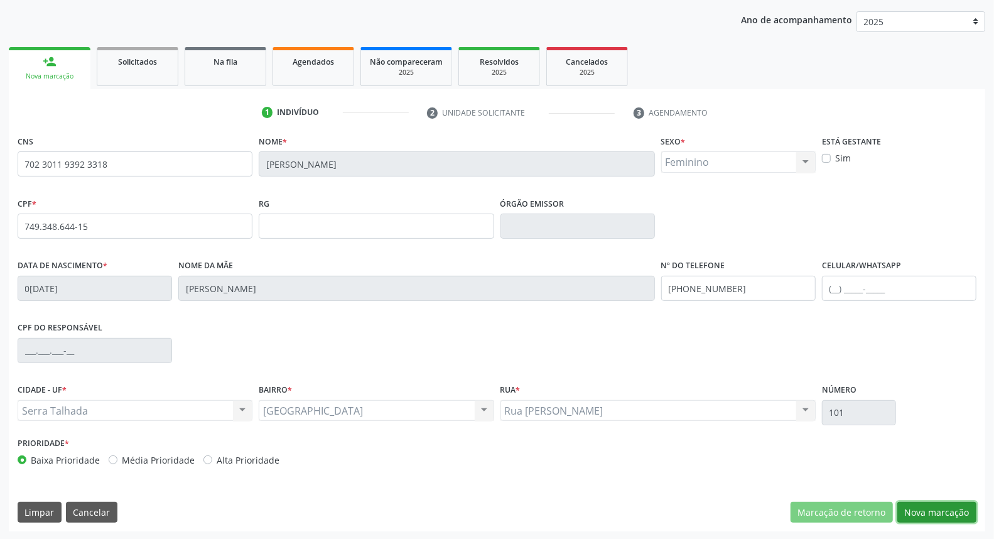
drag, startPoint x: 924, startPoint y: 505, endPoint x: 901, endPoint y: 490, distance: 27.7
click at [921, 505] on button "Nova marcação" at bounding box center [936, 512] width 79 height 21
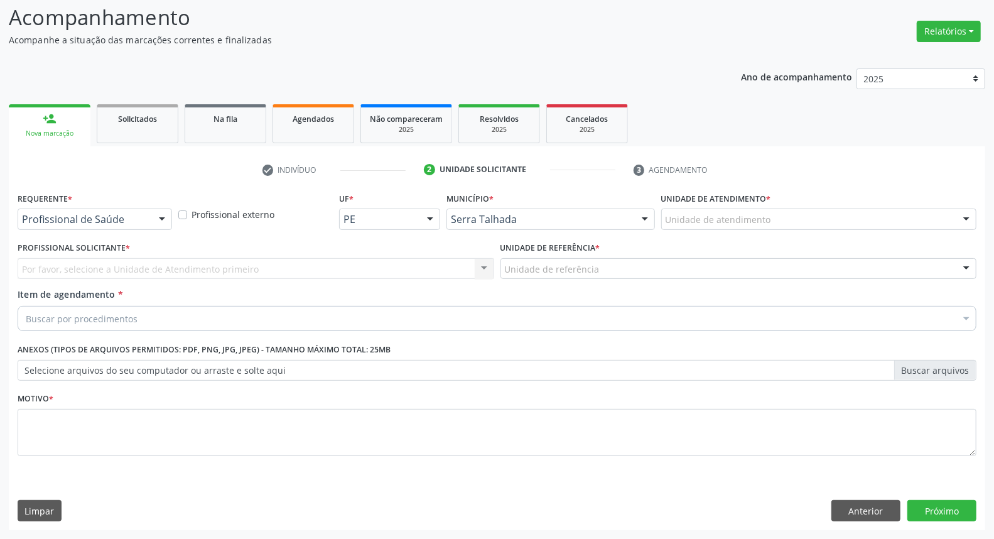
scroll to position [83, 0]
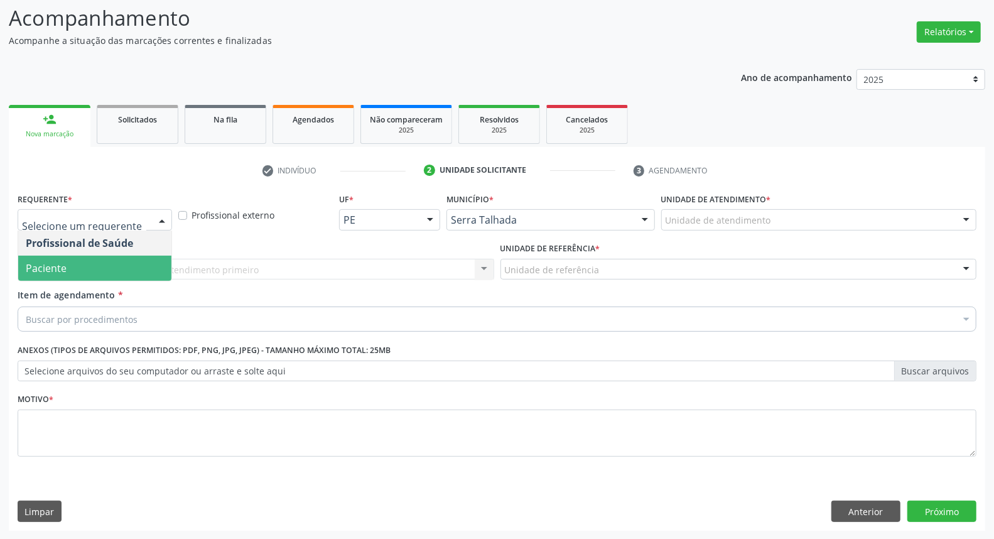
click at [134, 260] on span "Paciente" at bounding box center [94, 268] width 153 height 25
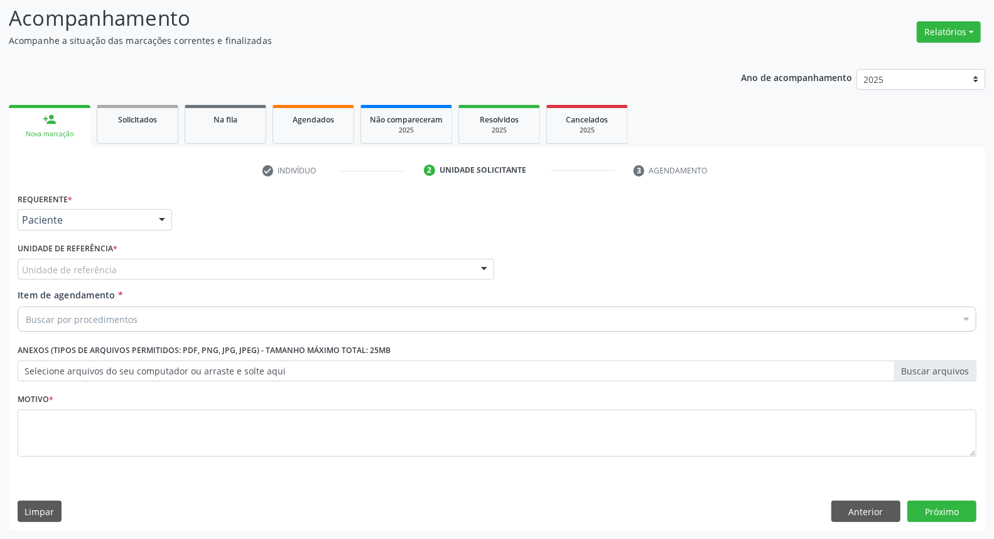
click at [134, 272] on div "Unidade de referência" at bounding box center [256, 269] width 477 height 21
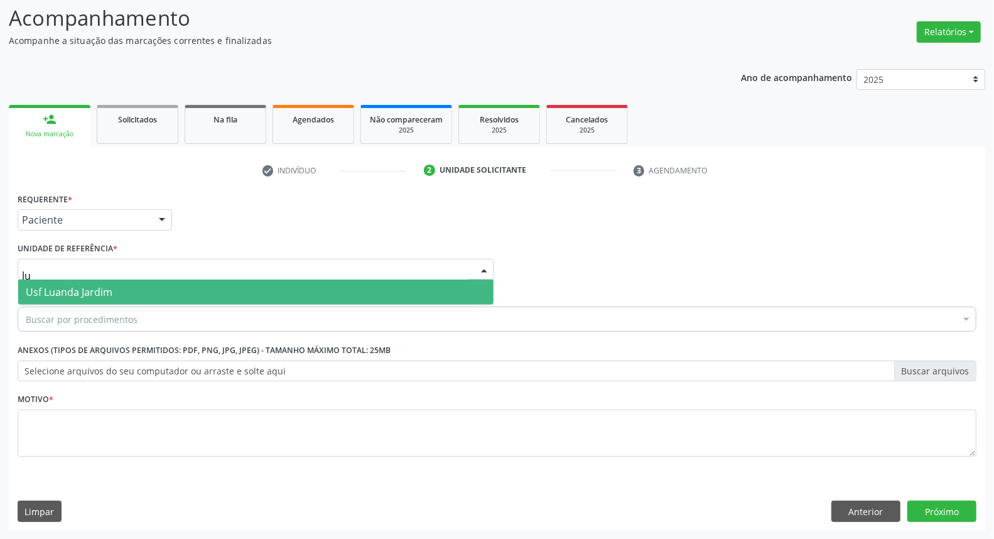
type input "lua"
click at [76, 297] on span "Usf Luanda Jardim" at bounding box center [69, 292] width 87 height 14
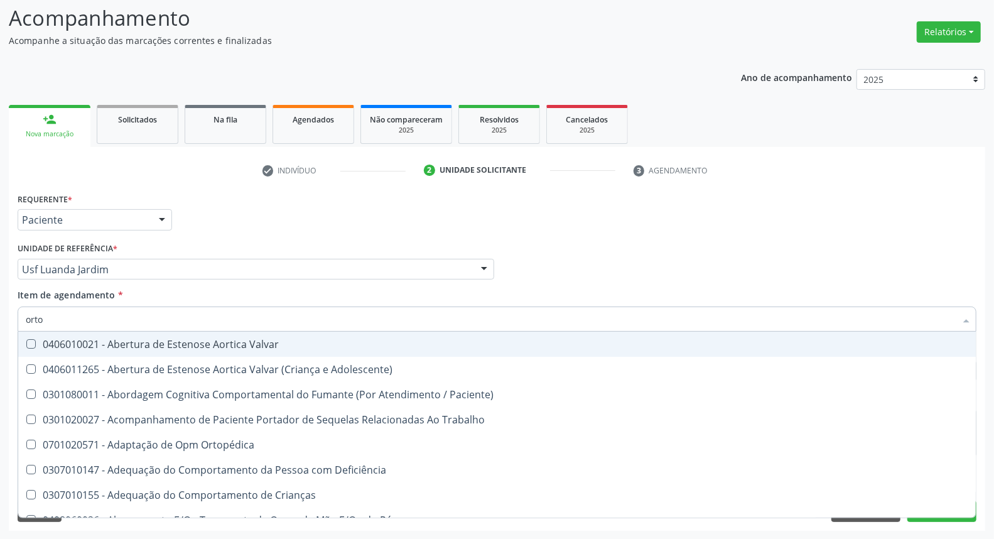
type input "ortop"
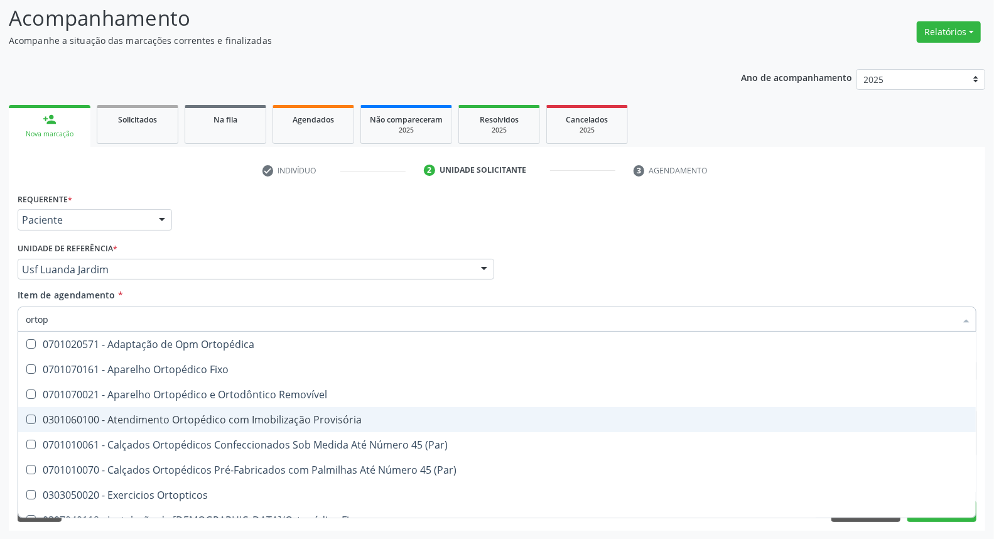
scroll to position [216, 0]
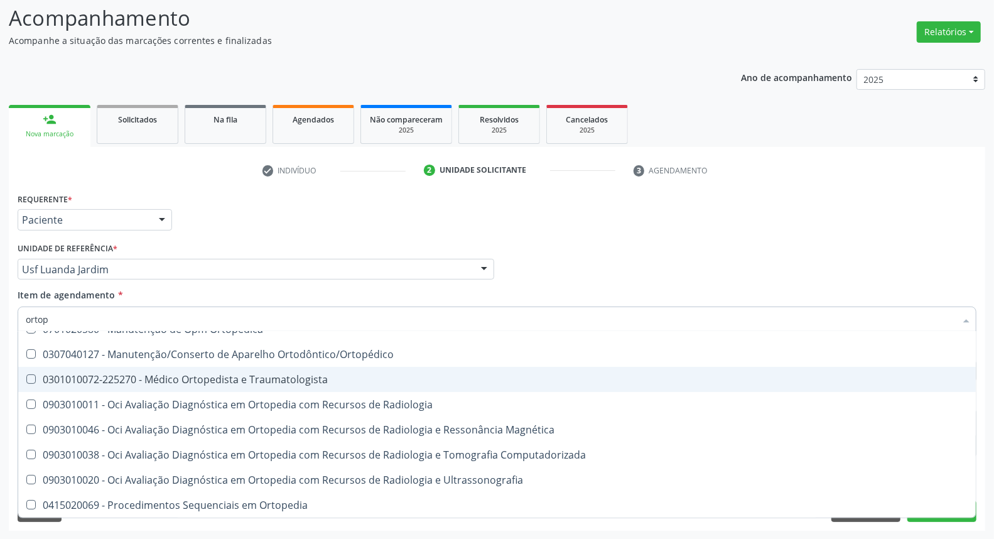
click at [149, 381] on div "0301010072-225270 - Médico Ortopedista e Traumatologista" at bounding box center [497, 379] width 943 height 10
checkbox Traumatologista "true"
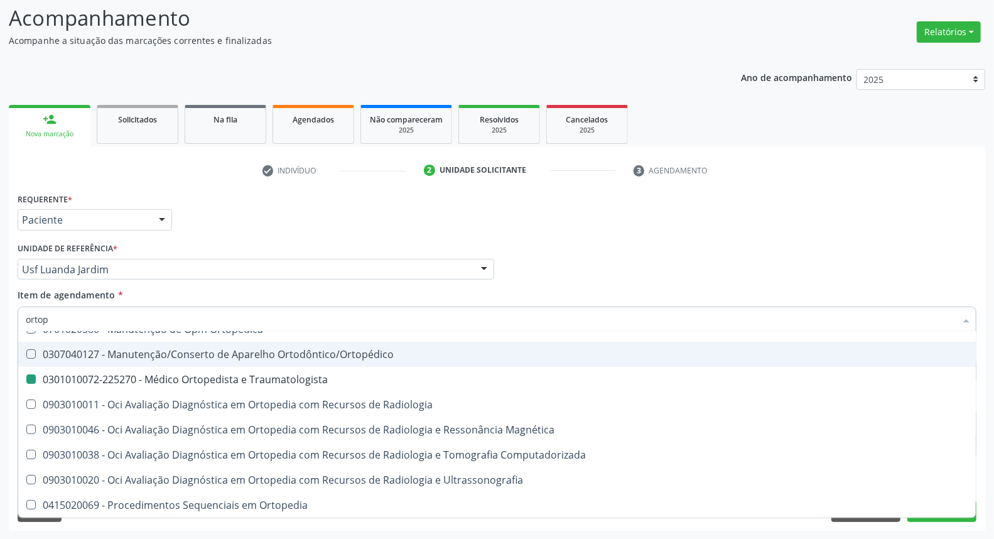
click at [585, 247] on div "Profissional Solicitante Por favor, selecione a Unidade de Atendimento primeiro…" at bounding box center [496, 263] width 965 height 49
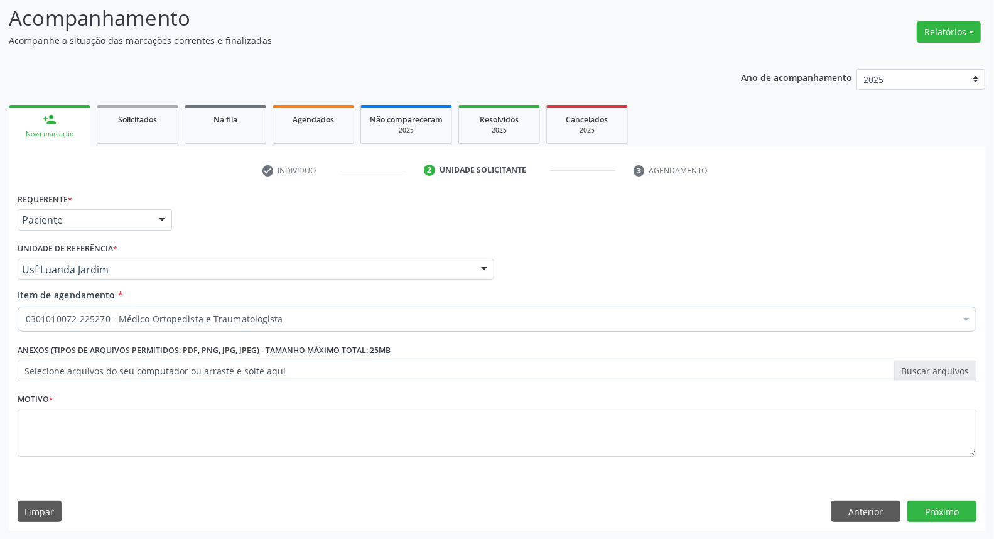
scroll to position [0, 0]
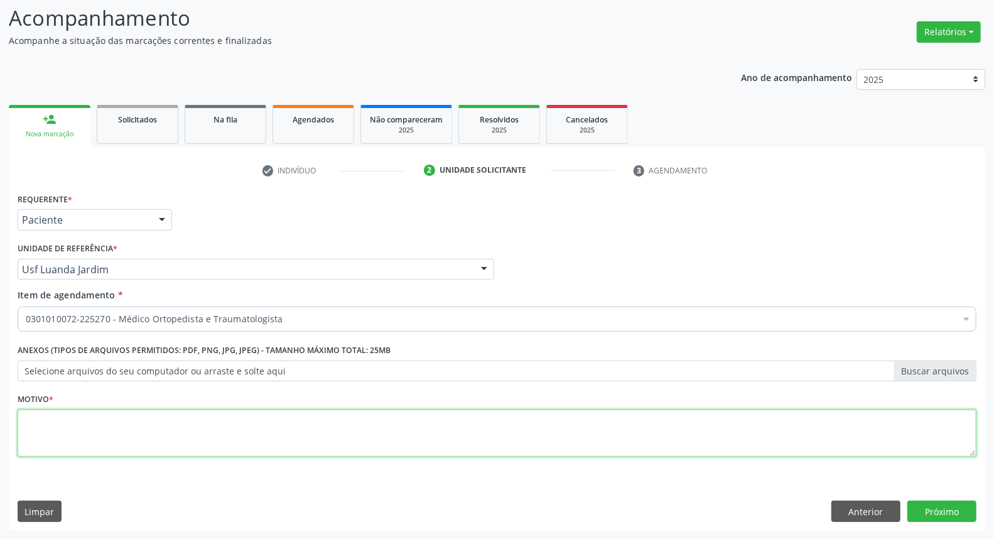
drag, startPoint x: 88, startPoint y: 436, endPoint x: 97, endPoint y: 427, distance: 13.3
click at [97, 433] on textarea at bounding box center [497, 433] width 959 height 48
type textarea "."
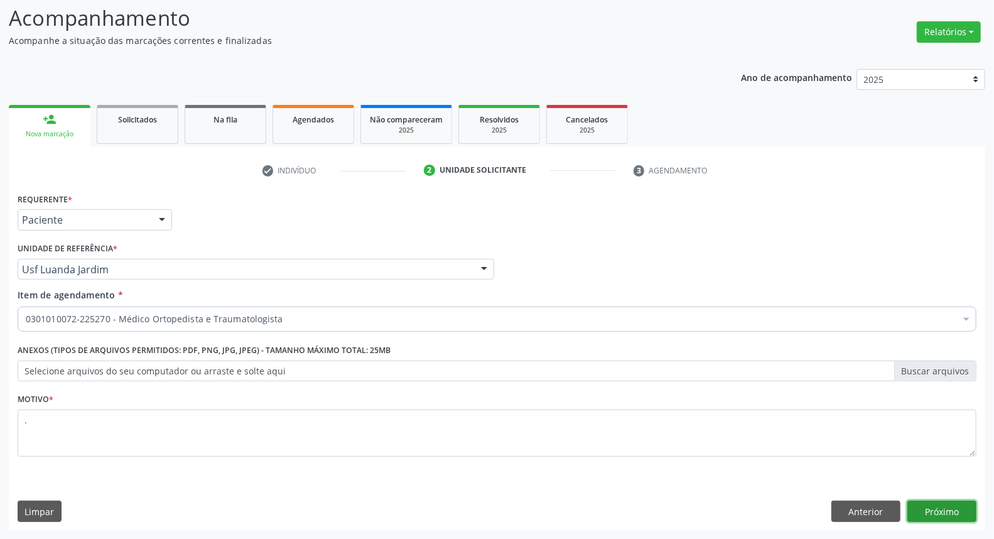
drag, startPoint x: 961, startPoint y: 515, endPoint x: 955, endPoint y: 507, distance: 9.4
click at [955, 507] on button "Próximo" at bounding box center [941, 510] width 69 height 21
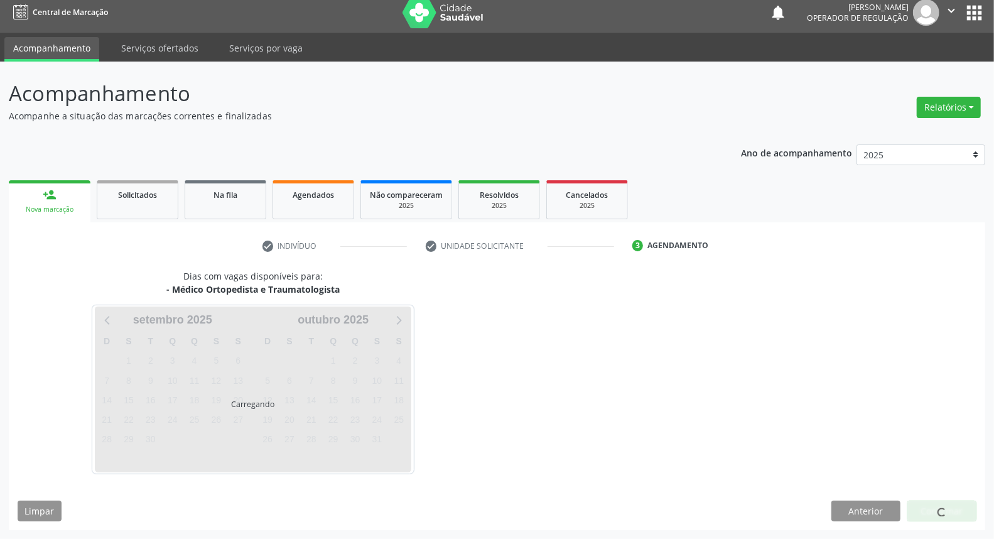
scroll to position [7, 0]
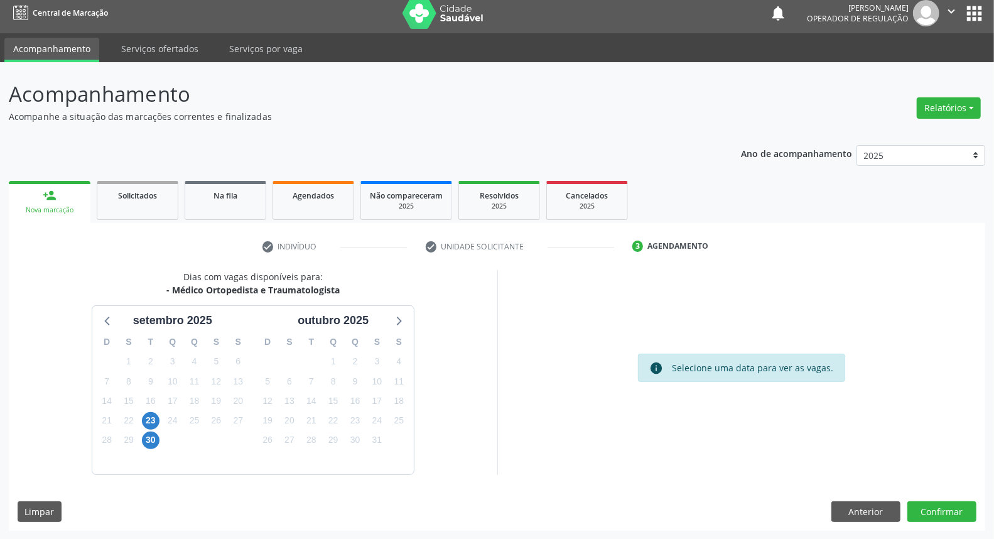
click at [139, 421] on div "23" at bounding box center [150, 420] width 22 height 19
click at [151, 419] on span "23" at bounding box center [151, 421] width 18 height 18
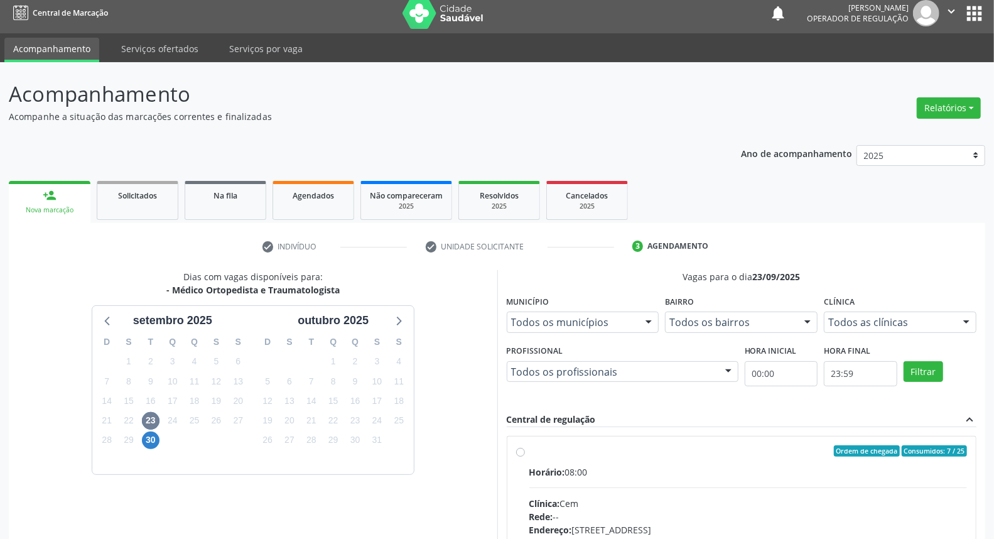
click at [605, 450] on div "Ordem de chegada Consumidos: 7 / 25" at bounding box center [748, 450] width 438 height 11
click at [525, 450] on input "Ordem de chegada Consumidos: 7 / 25 Horário: 08:00 Clínica: Cem Rede: -- Endere…" at bounding box center [520, 450] width 9 height 11
radio input "true"
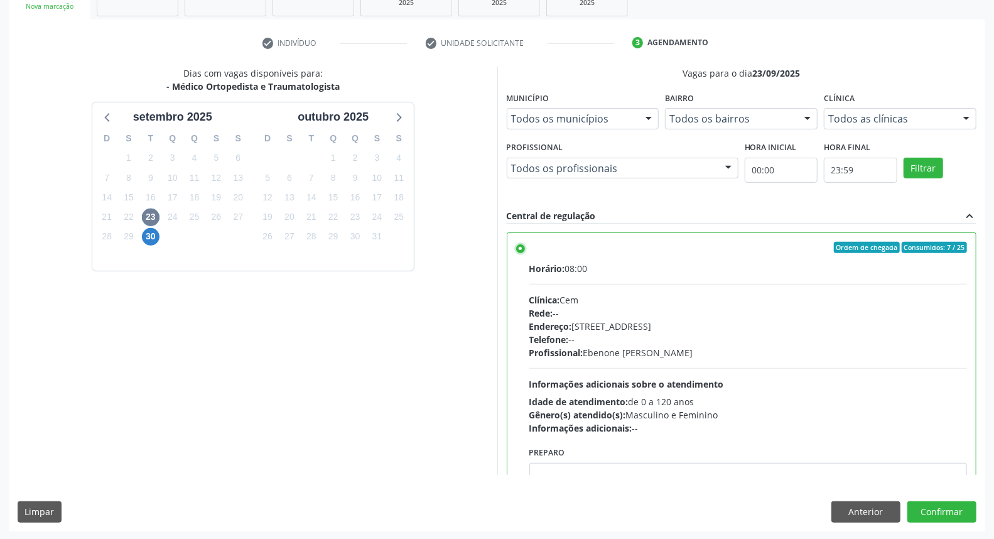
scroll to position [62, 0]
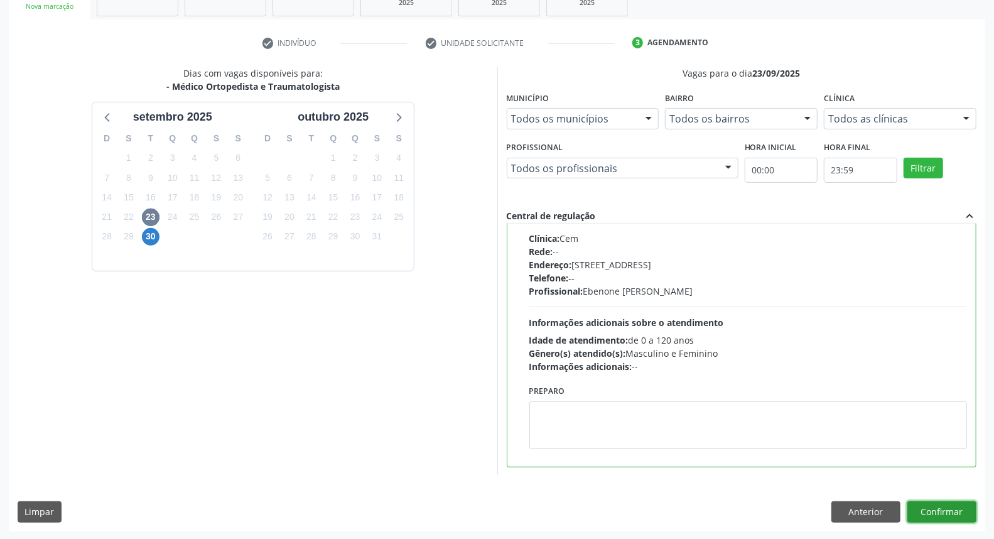
click at [963, 511] on button "Confirmar" at bounding box center [941, 511] width 69 height 21
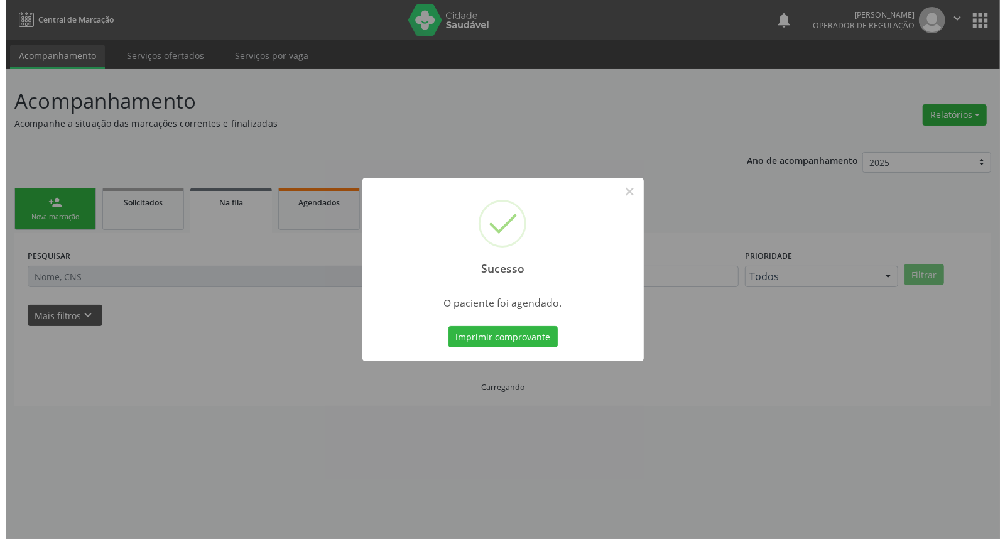
scroll to position [0, 0]
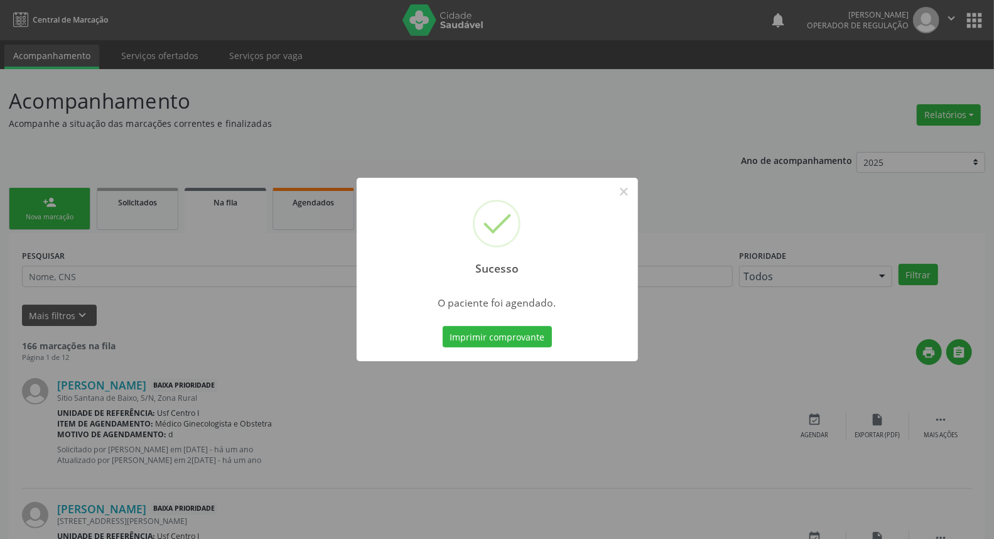
click at [443, 326] on button "Imprimir comprovante" at bounding box center [497, 336] width 109 height 21
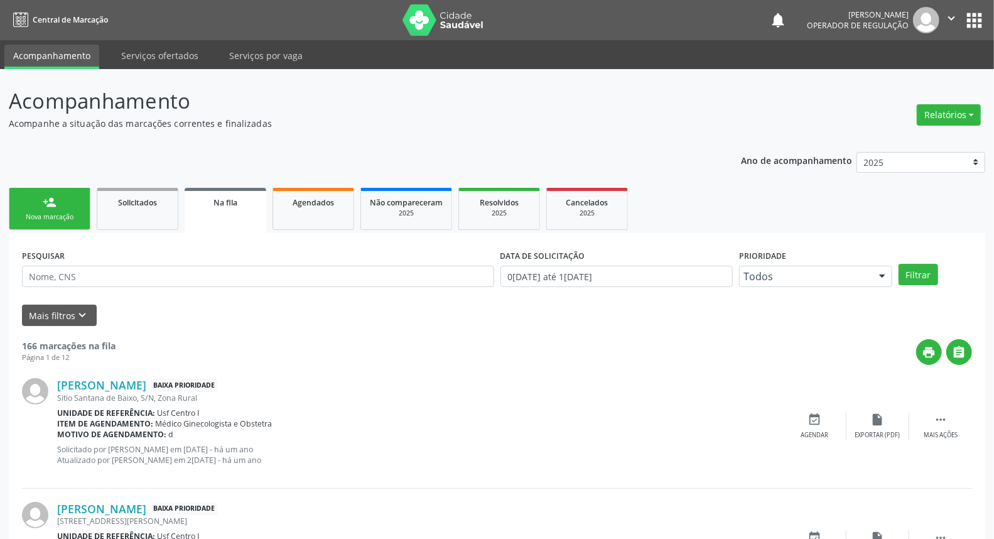
click at [41, 212] on div "Nova marcação" at bounding box center [49, 216] width 63 height 9
